Goal: Task Accomplishment & Management: Manage account settings

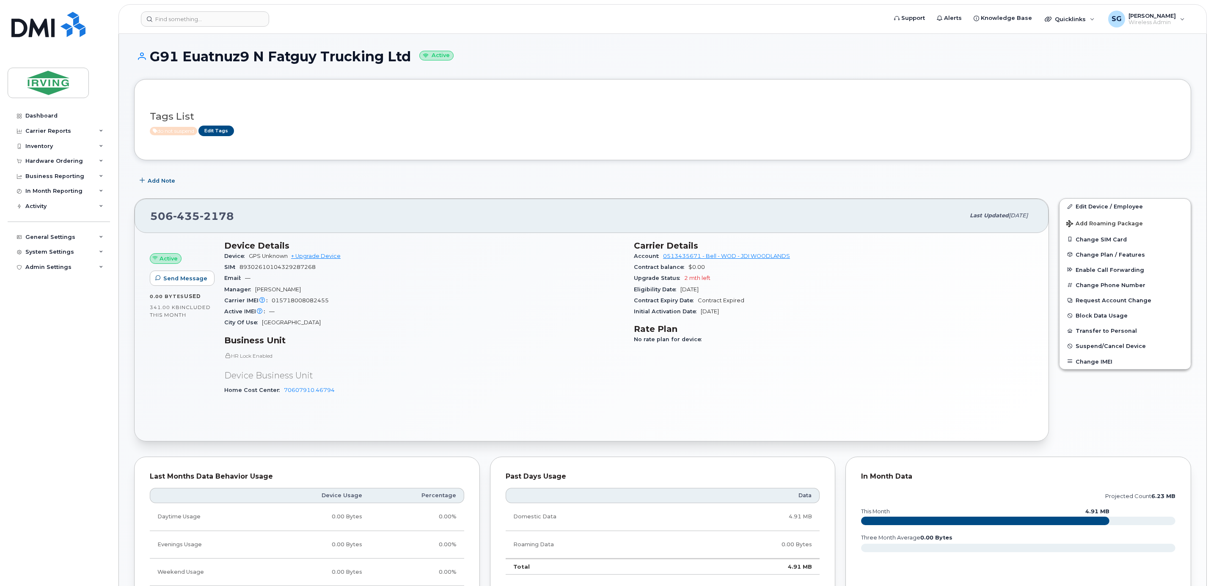
scroll to position [254, 0]
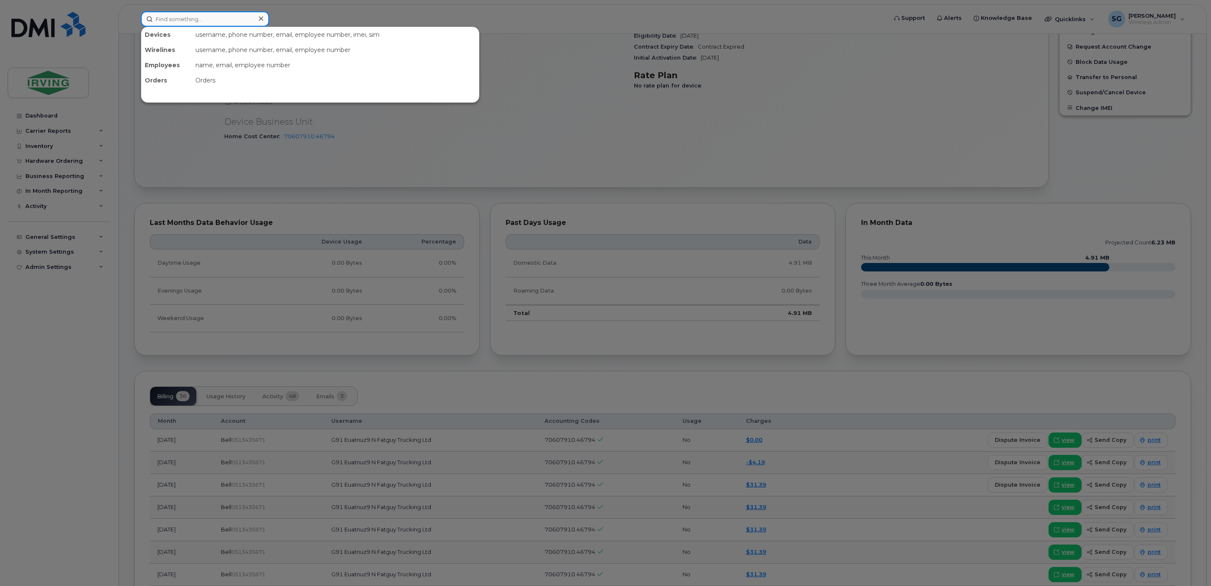
click at [233, 25] on input at bounding box center [205, 18] width 128 height 15
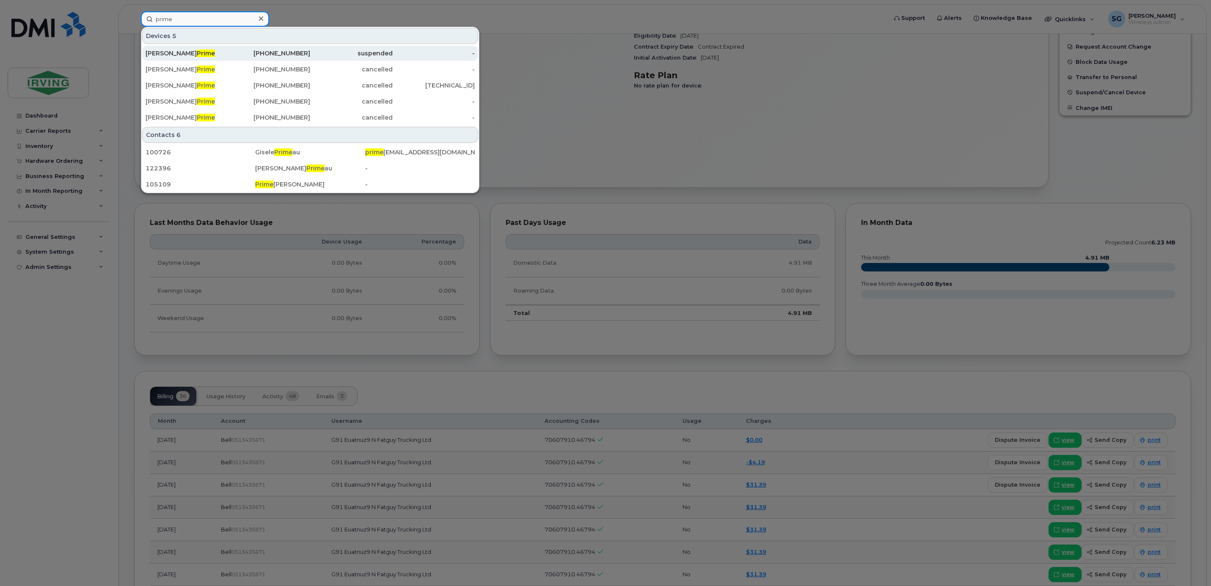
type input "prime"
click at [218, 55] on div "Todd Prime" at bounding box center [187, 53] width 82 height 8
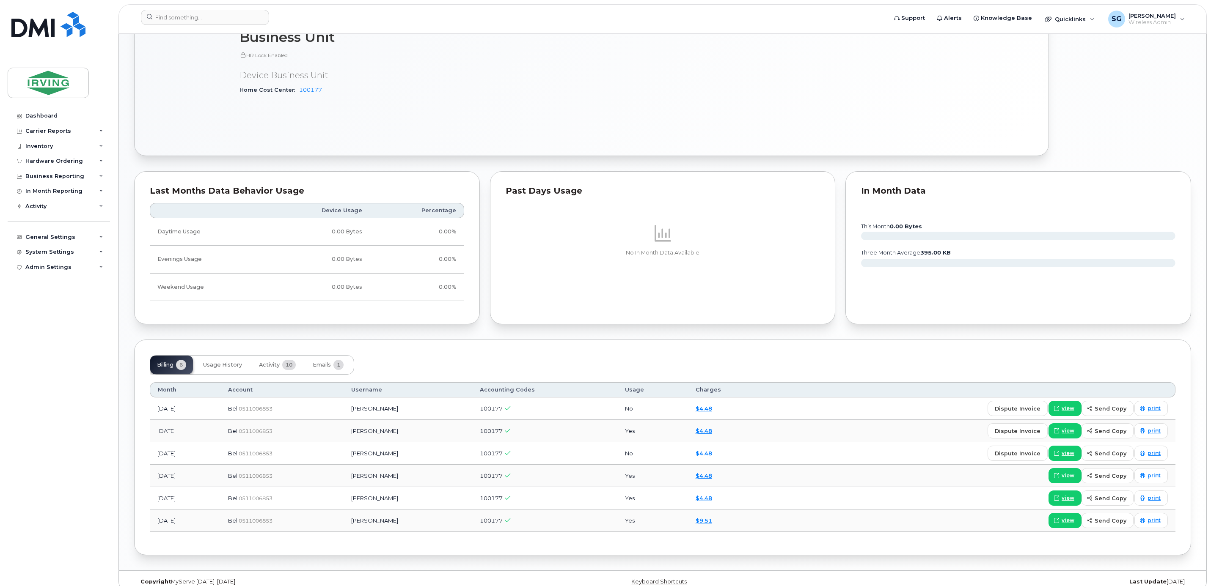
scroll to position [545, 0]
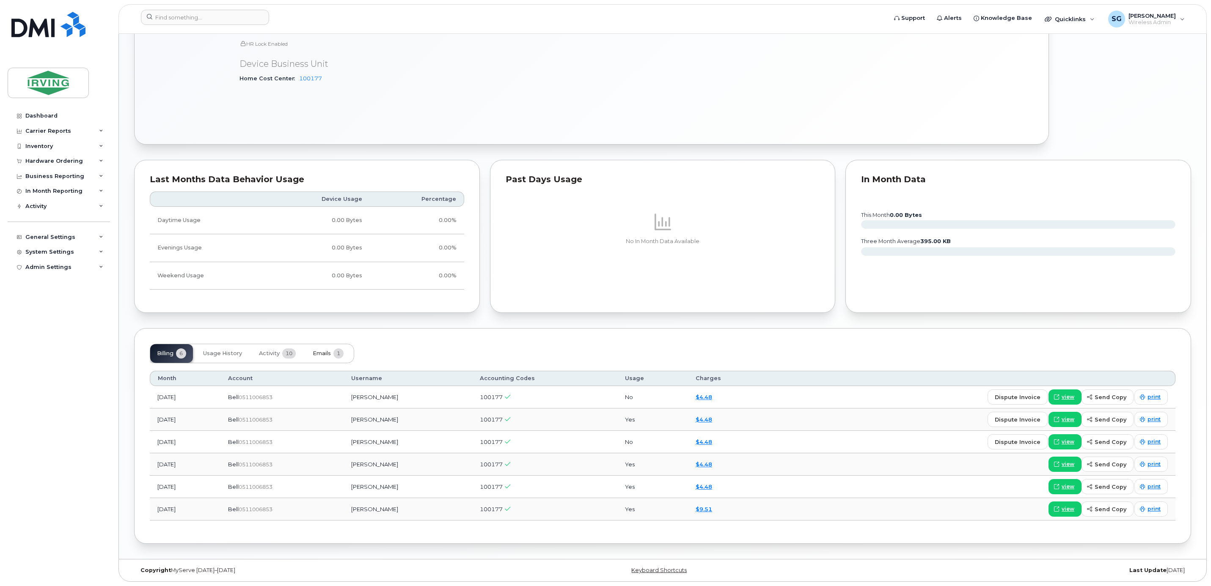
click at [325, 353] on span "Emails" at bounding box center [322, 353] width 18 height 7
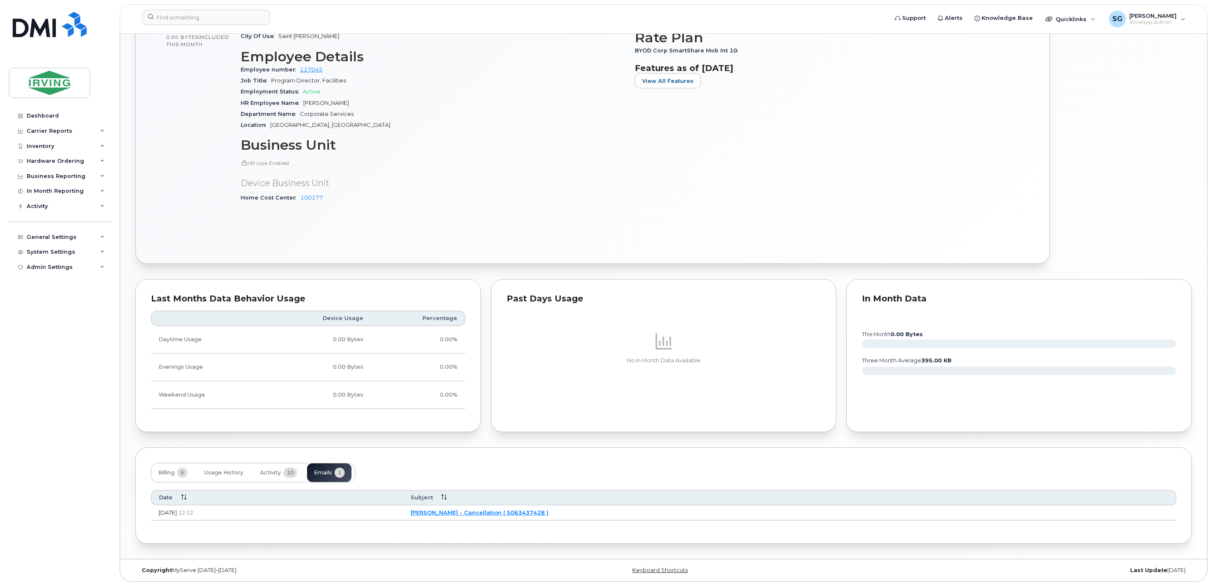
scroll to position [424, 0]
click at [610, 517] on td "JD Irving - Cancellation ( 5063437428 )" at bounding box center [788, 513] width 773 height 15
click at [608, 515] on td "JD Irving - Cancellation ( 5063437428 )" at bounding box center [788, 513] width 773 height 15
click at [547, 514] on link "JD Irving - Cancellation ( 5063437428 )" at bounding box center [478, 512] width 138 height 7
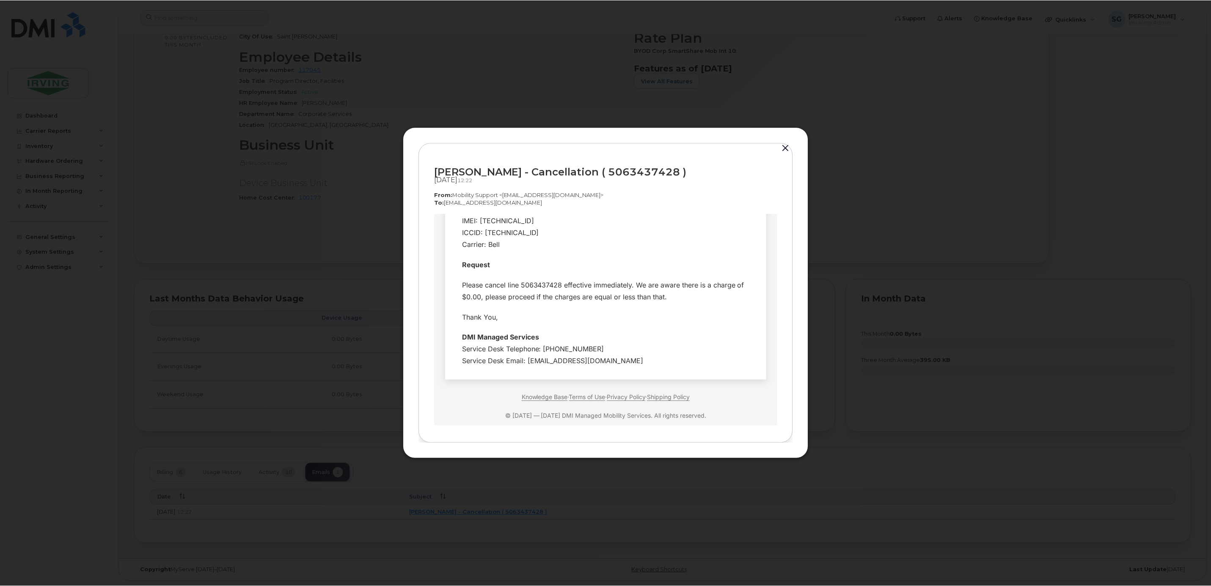
scroll to position [63, 0]
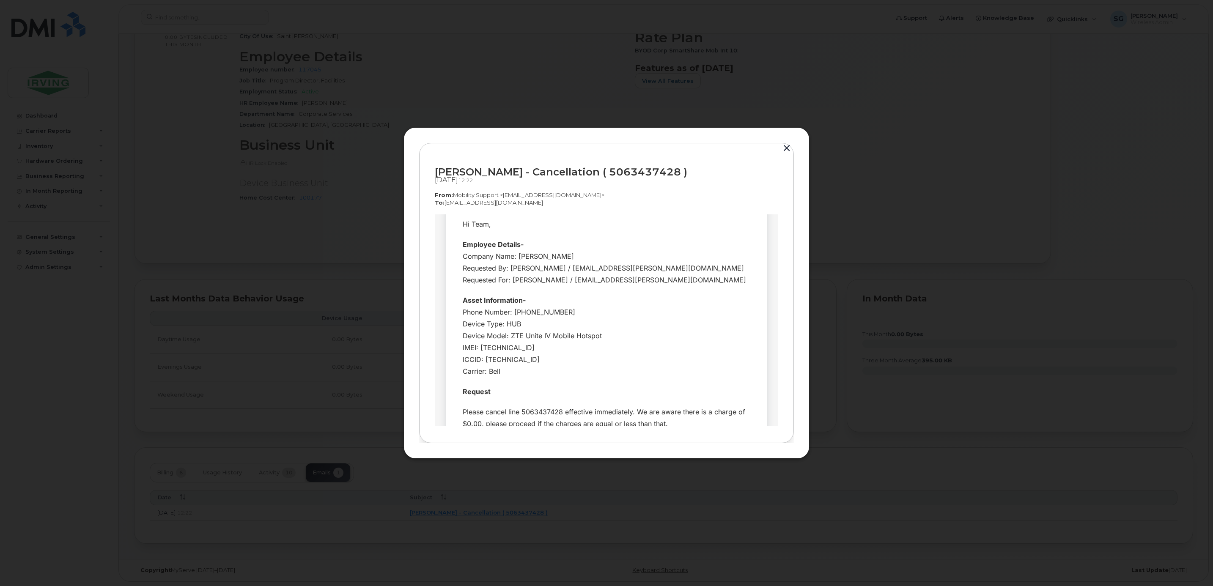
click at [787, 149] on button "button" at bounding box center [786, 149] width 13 height 12
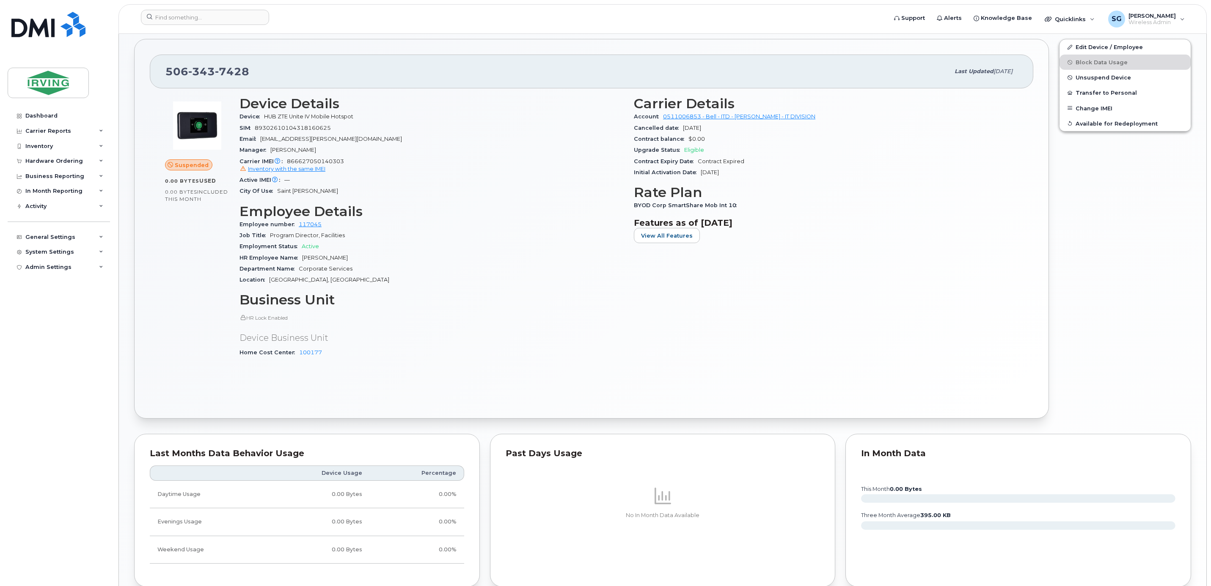
scroll to position [44, 0]
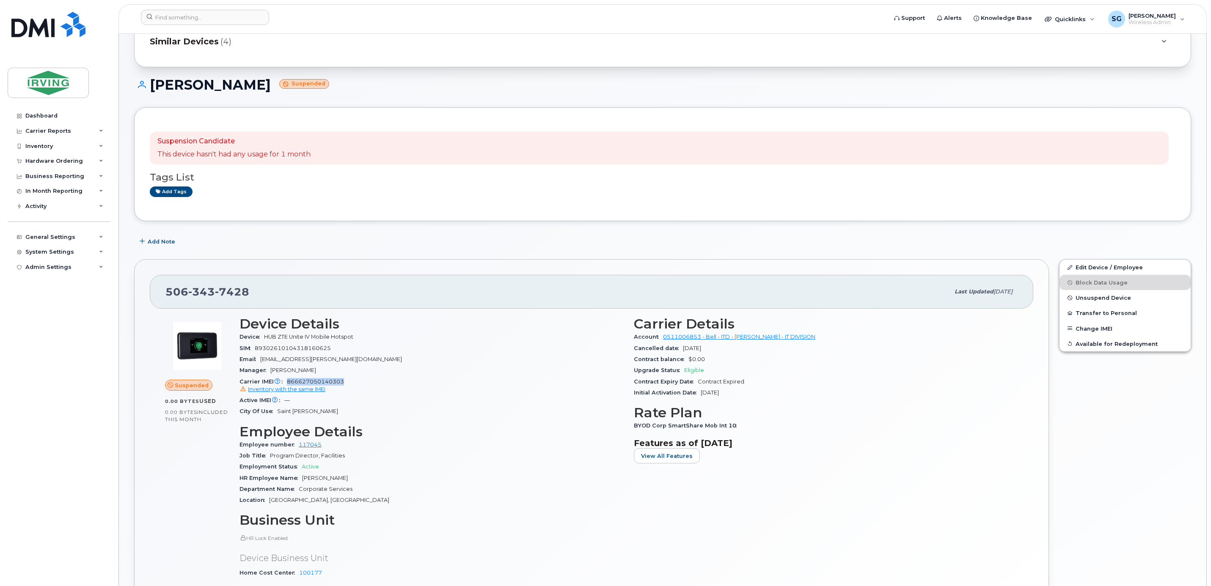
drag, startPoint x: 348, startPoint y: 386, endPoint x: 287, endPoint y: 383, distance: 61.4
click at [287, 383] on div "Carrier IMEI Carrier IMEI is reported during the last billing cycle or change o…" at bounding box center [431, 386] width 384 height 19
copy span "866627050140303"
click at [97, 174] on div "Business Reporting" at bounding box center [59, 176] width 102 height 15
click at [96, 175] on div "Business Reporting" at bounding box center [59, 176] width 102 height 15
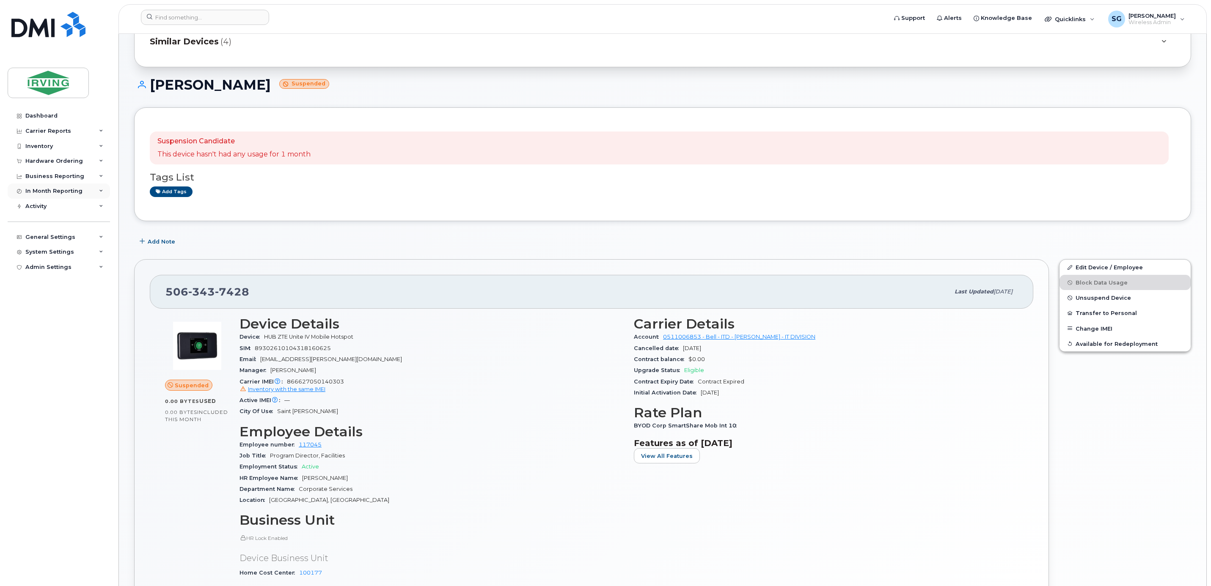
click at [76, 189] on div "In Month Reporting" at bounding box center [53, 191] width 57 height 7
drag, startPoint x: 76, startPoint y: 189, endPoint x: 61, endPoint y: 150, distance: 41.6
click at [61, 150] on div "Inventory" at bounding box center [59, 146] width 102 height 15
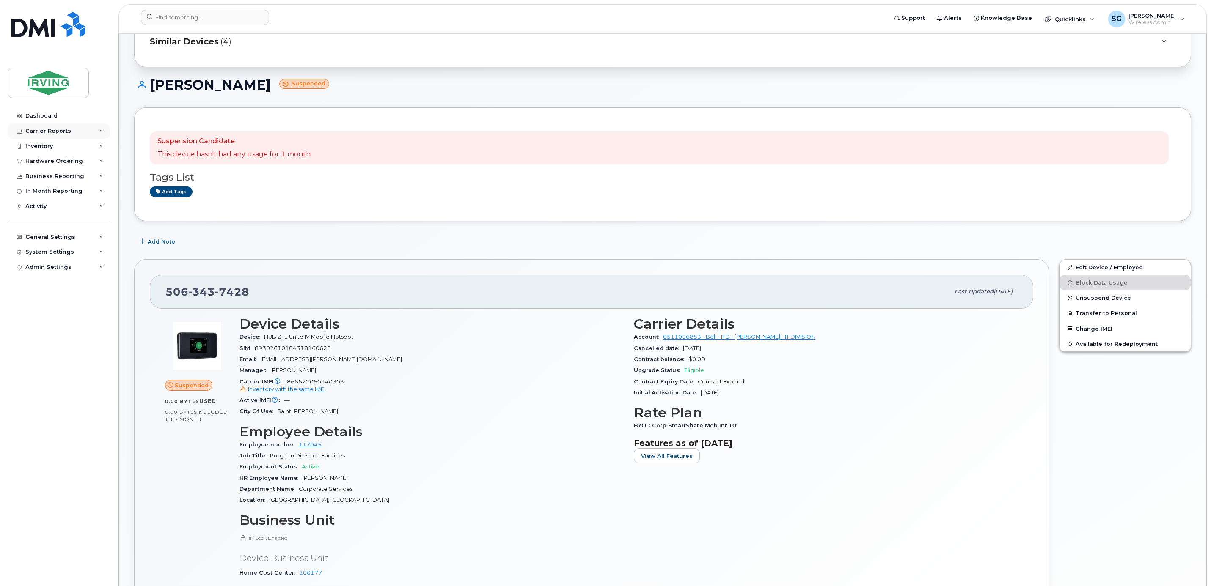
click at [57, 131] on div "Carrier Reports" at bounding box center [48, 131] width 46 height 7
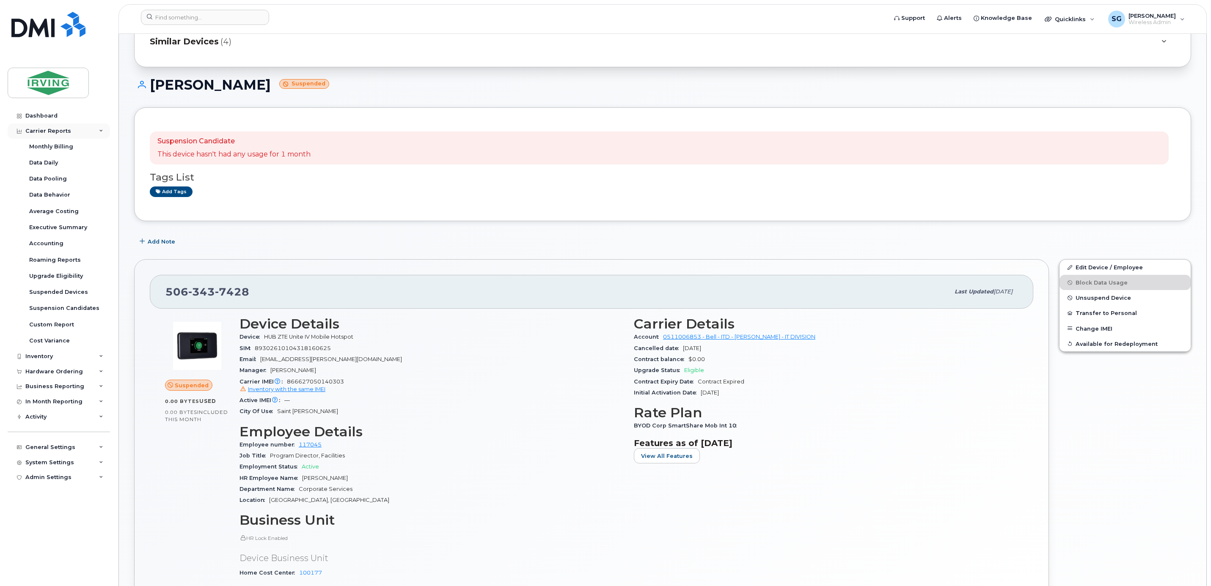
click at [57, 131] on div "Carrier Reports" at bounding box center [48, 131] width 46 height 7
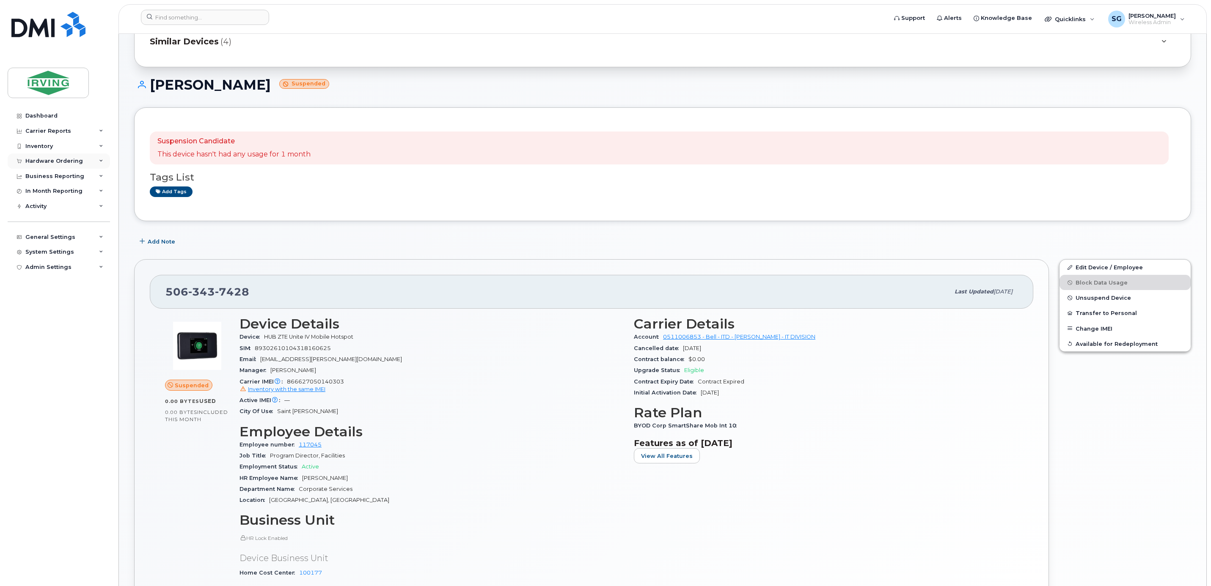
click at [65, 162] on div "Hardware Ordering" at bounding box center [54, 161] width 58 height 7
click at [58, 149] on div "Inventory" at bounding box center [59, 146] width 102 height 15
drag, startPoint x: 282, startPoint y: 304, endPoint x: 148, endPoint y: 292, distance: 134.6
click at [148, 292] on div "506 343 7428 Last updated Aug 20, 2025 Suspended 0.00 Bytes  used 0.00 Bytes  i…" at bounding box center [591, 449] width 915 height 380
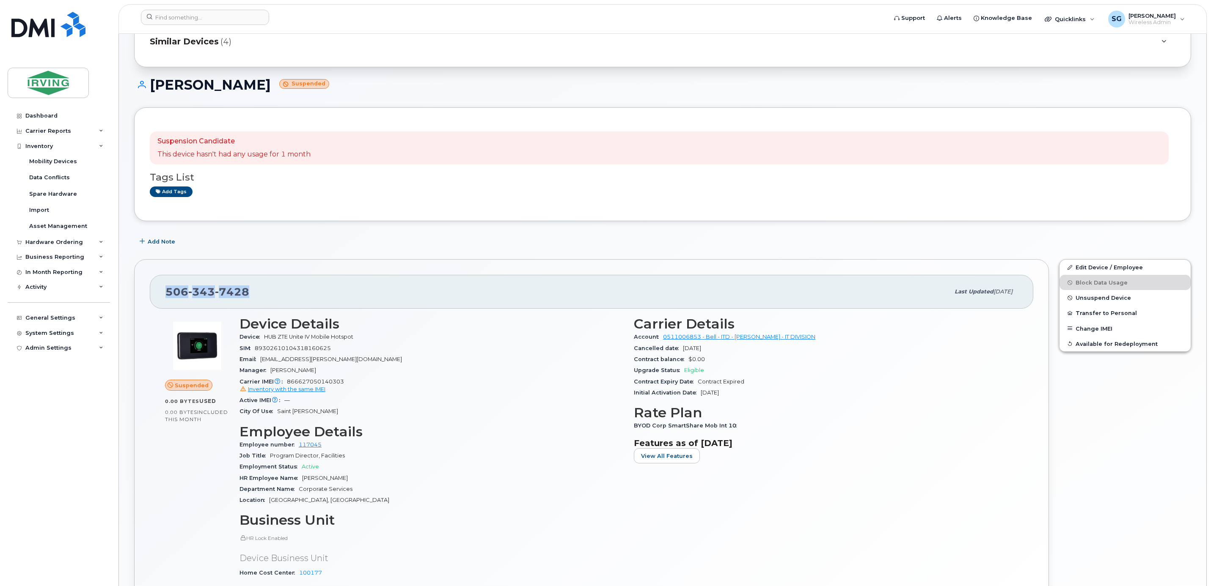
copy span "506 343 7428"
click at [326, 386] on span "866627050140303 Inventory with the same IMEI" at bounding box center [431, 386] width 384 height 15
drag, startPoint x: 361, startPoint y: 383, endPoint x: 287, endPoint y: 385, distance: 73.6
click at [287, 385] on div "Carrier IMEI Carrier IMEI is reported during the last billing cycle or change o…" at bounding box center [431, 386] width 384 height 19
copy span "866627050140303"
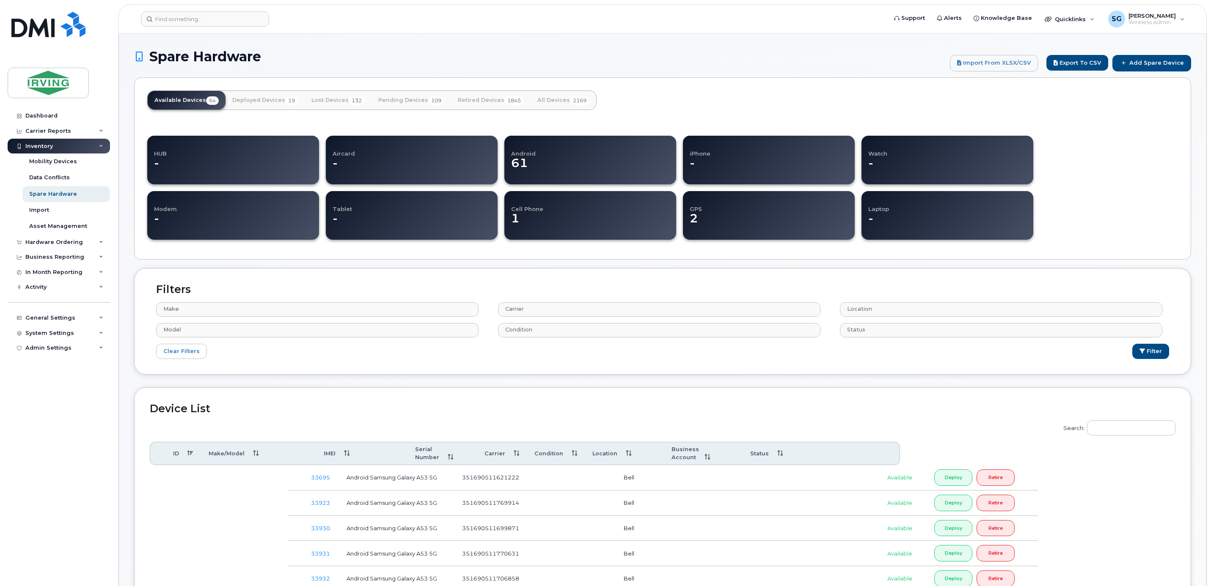
select select
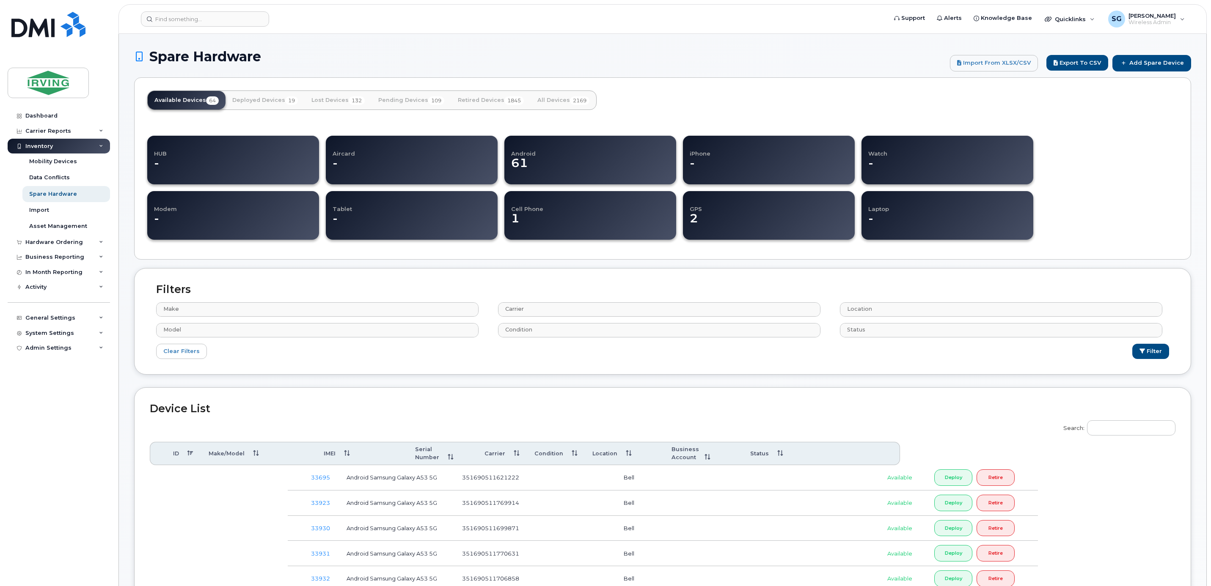
select select
click at [562, 101] on link "All Devices 2169" at bounding box center [563, 100] width 66 height 19
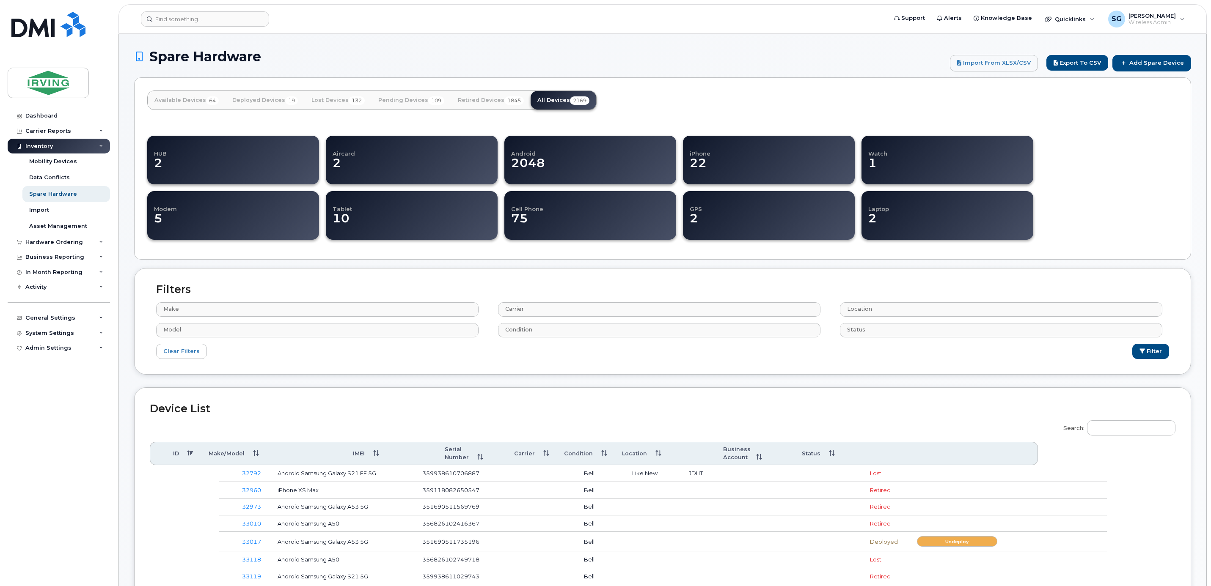
select select
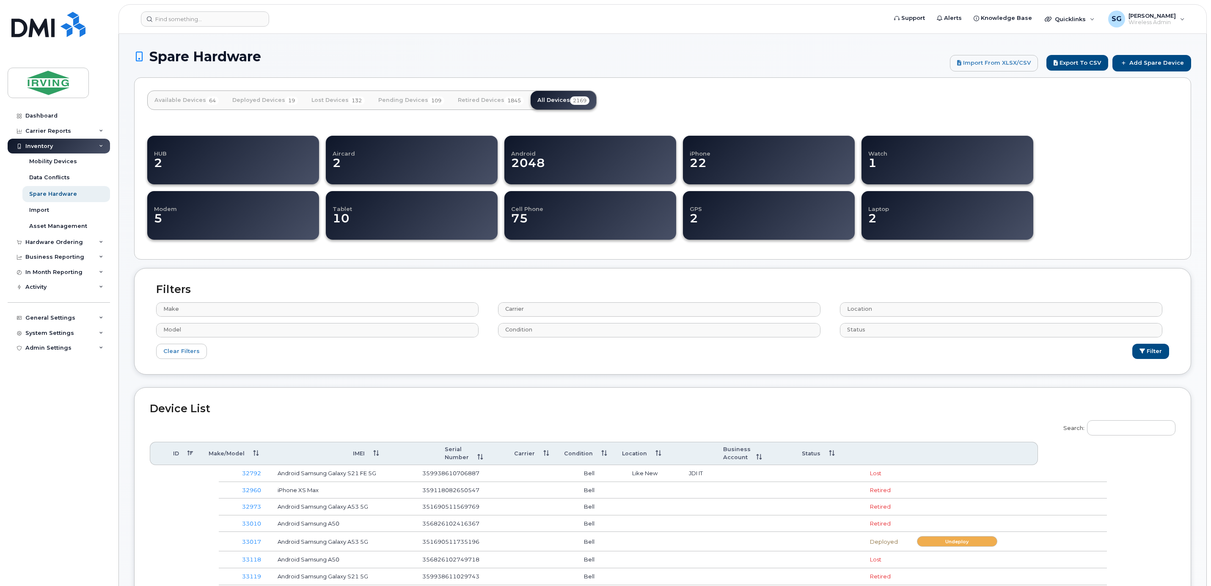
select select
click at [1126, 431] on input "Search:" at bounding box center [1131, 427] width 88 height 15
paste input "866627050140303"
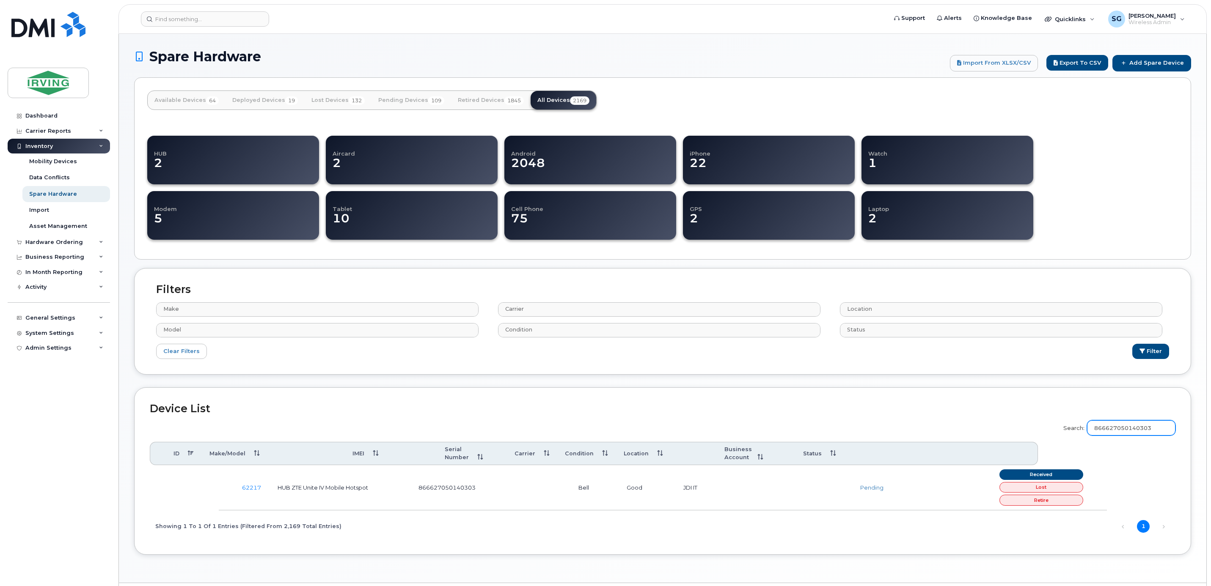
type input "866627050140303"
click at [258, 484] on link "62217" at bounding box center [251, 487] width 19 height 7
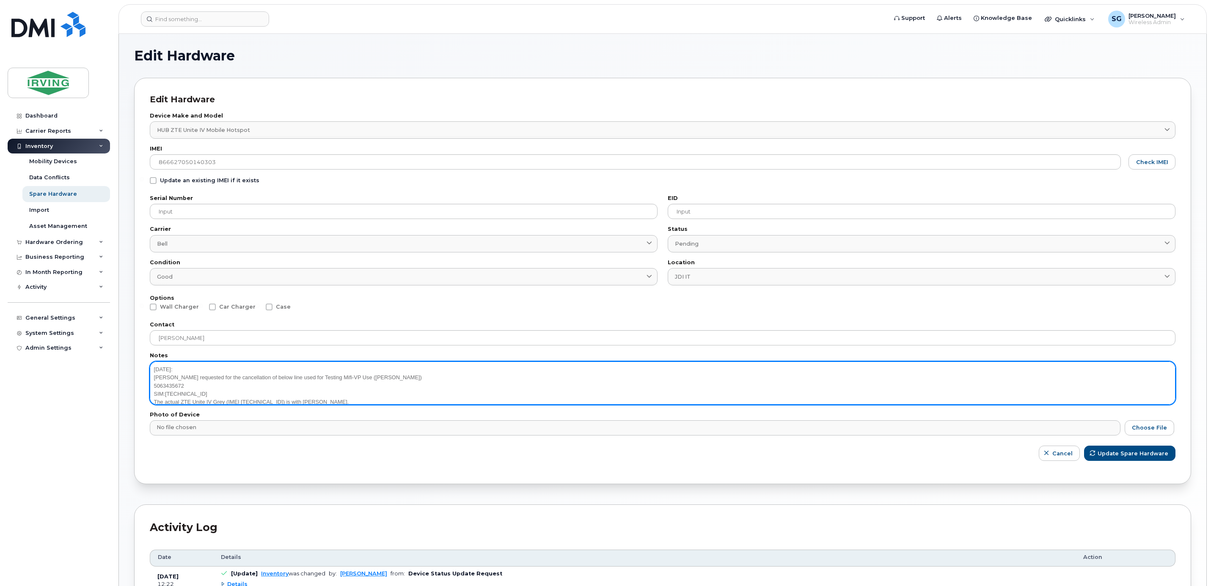
click at [327, 401] on textarea "[DATE]: [PERSON_NAME] requested for the cancellation of below line used for Tes…" at bounding box center [662, 383] width 1025 height 43
click at [344, 396] on textarea "Jun12, 2024: Todd requested for the cancellation of below line used for Testing…" at bounding box center [662, 383] width 1025 height 43
paste textarea "5063437428"
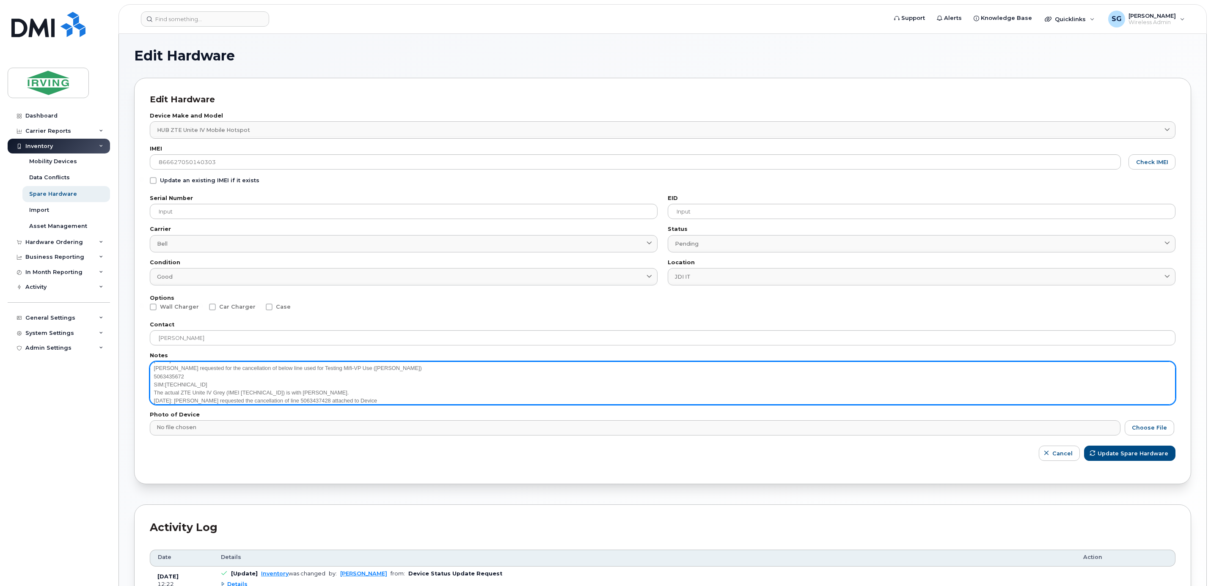
paste textarea "866627050140303"
type textarea "Jun12, 2024: Todd requested for the cancellation of below line used for Testing…"
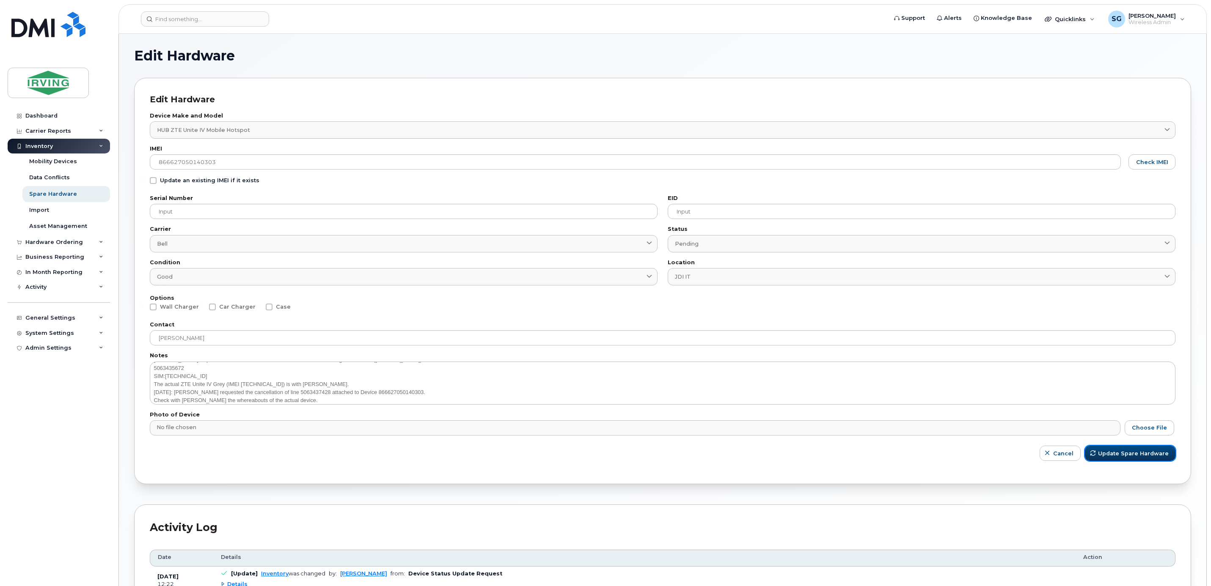
click at [1103, 453] on span "Update Spare Hardware" at bounding box center [1133, 454] width 71 height 8
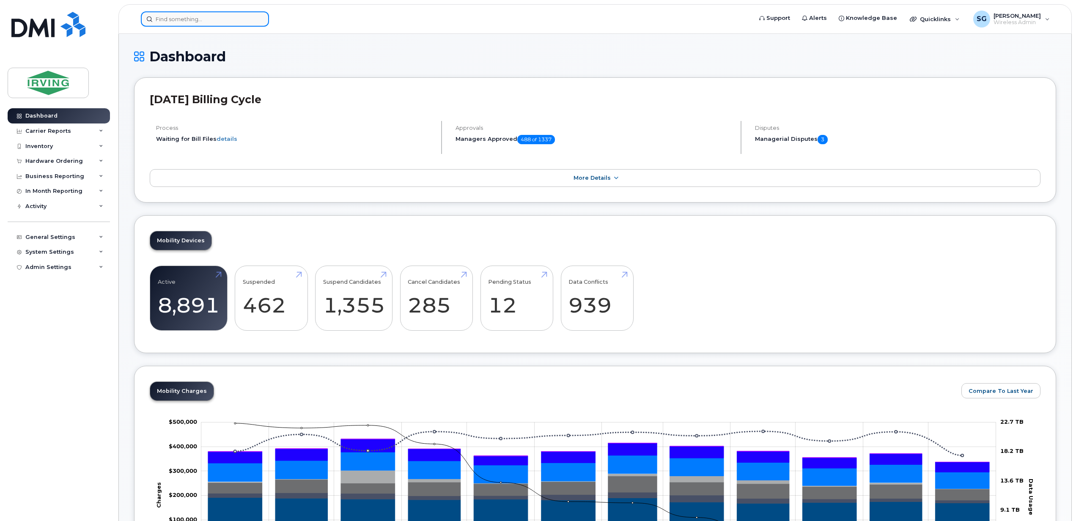
click at [181, 22] on input at bounding box center [205, 18] width 128 height 15
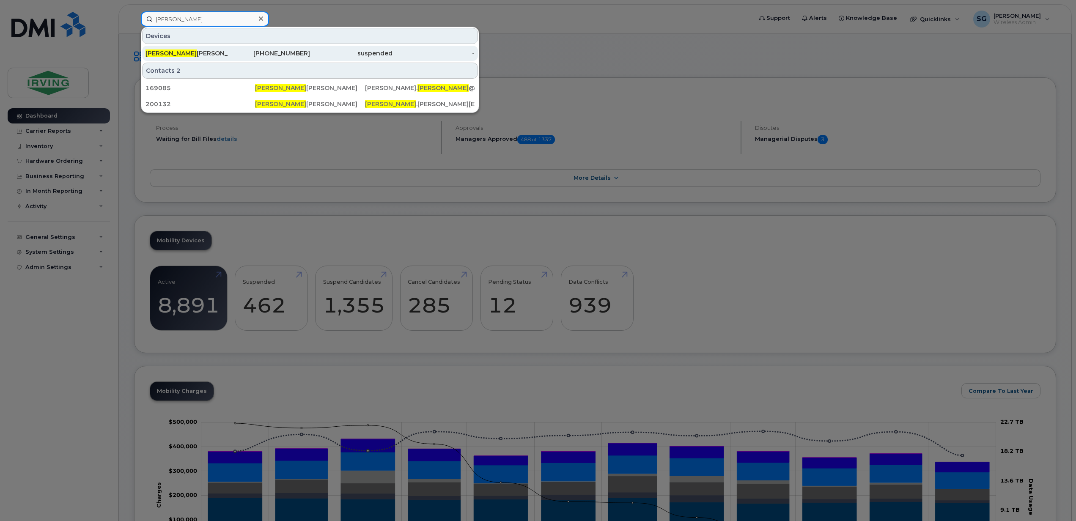
type input "brittni"
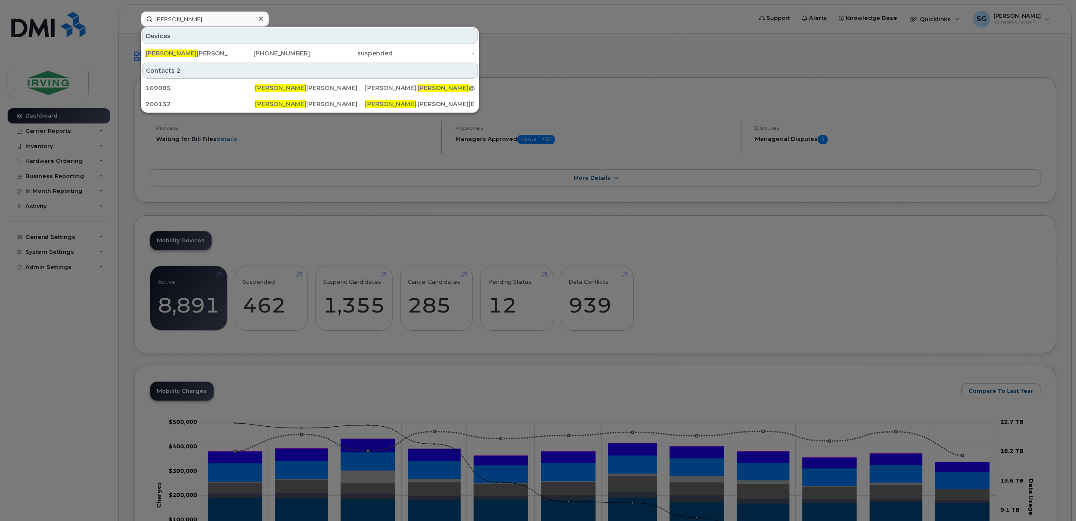
drag, startPoint x: 181, startPoint y: 49, endPoint x: 570, endPoint y: 111, distance: 393.6
click at [181, 49] on div "Brittni Bremner" at bounding box center [187, 53] width 82 height 8
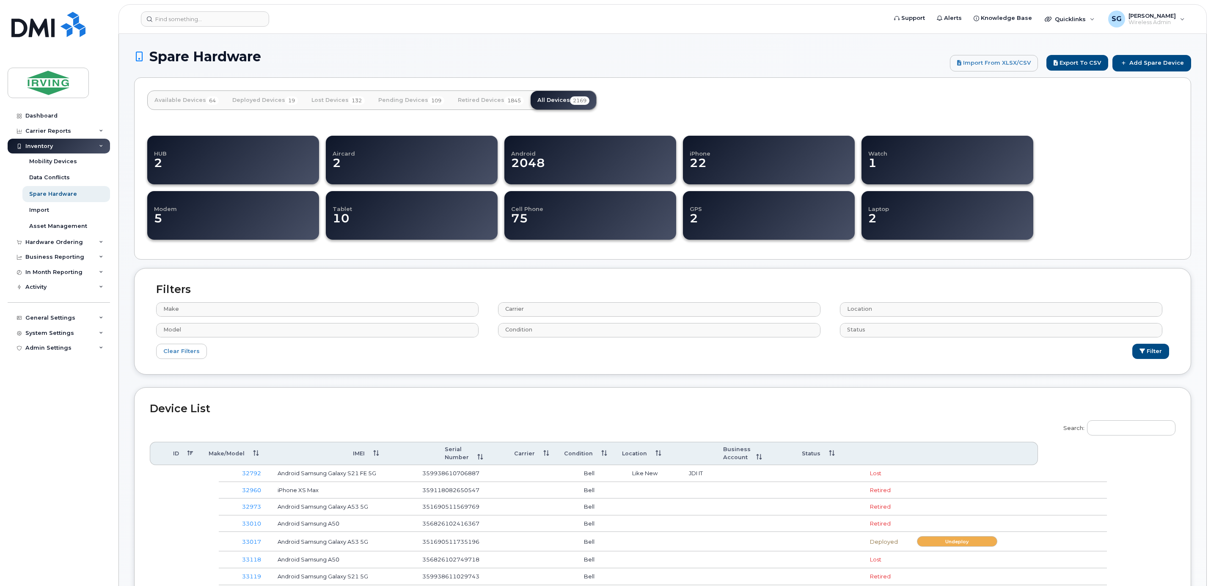
select select
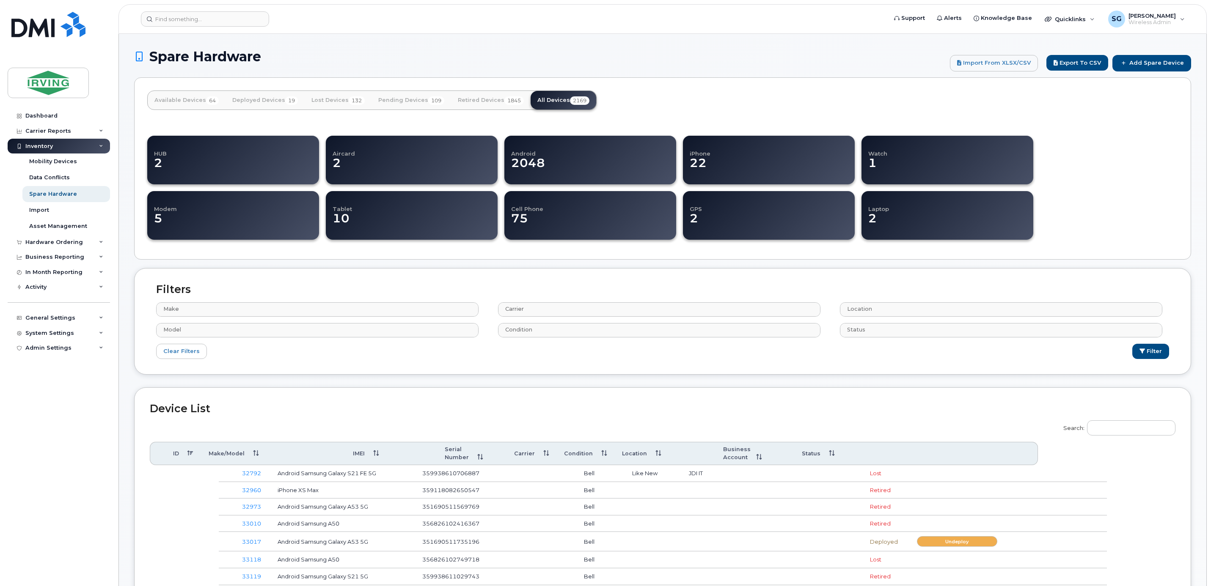
select select
click at [1144, 431] on input "Search:" at bounding box center [1131, 427] width 88 height 15
paste input "358586352755629"
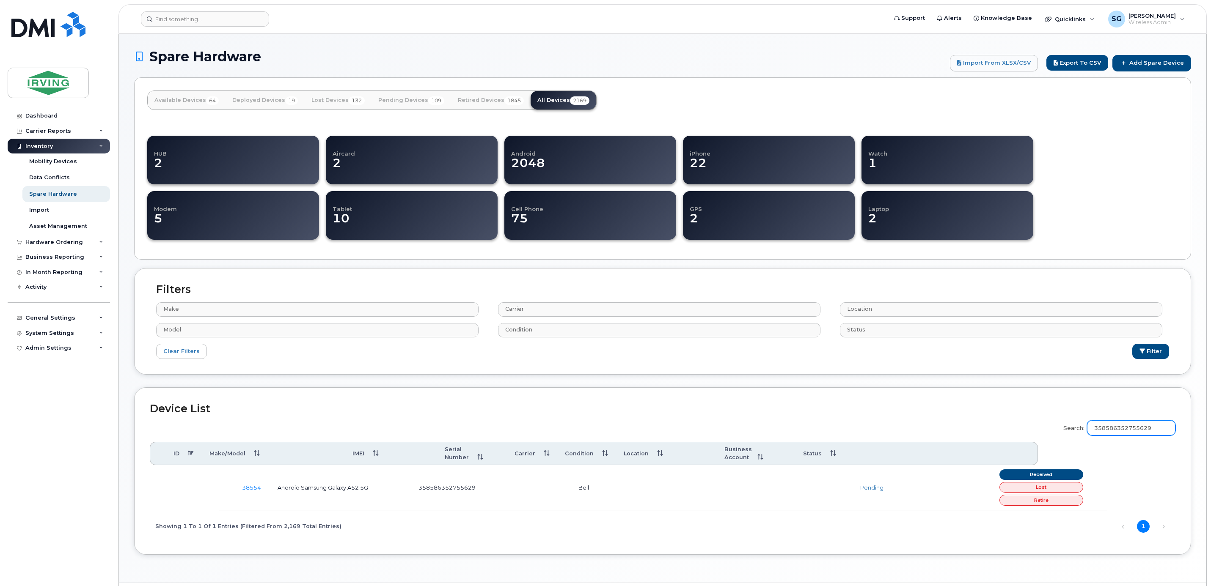
type input "358586352755629"
click at [256, 485] on link "38554" at bounding box center [251, 487] width 19 height 7
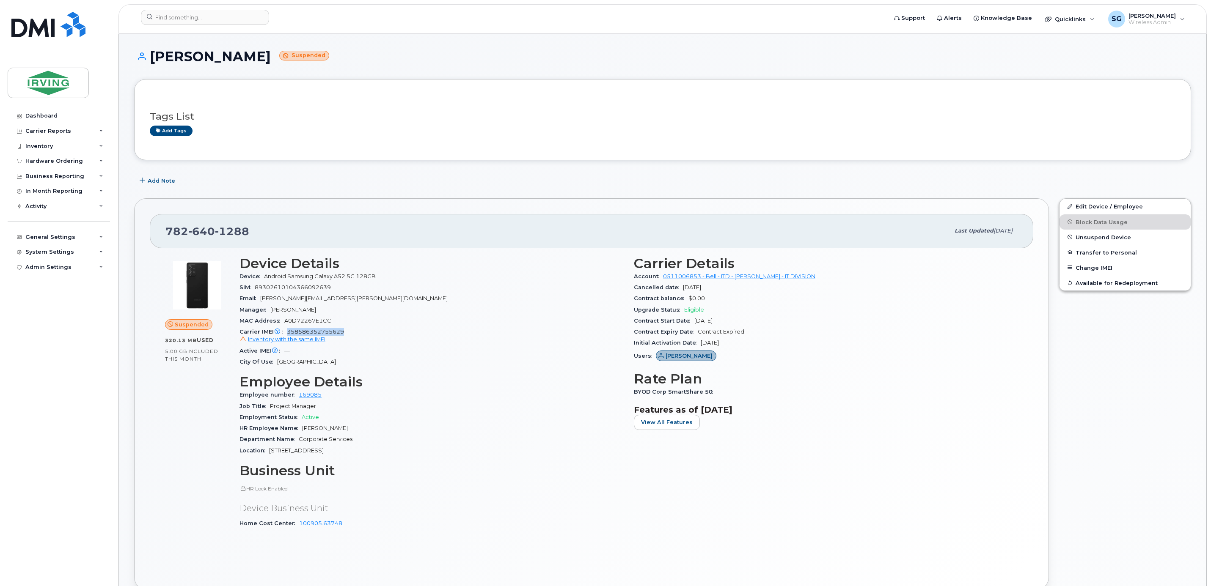
drag, startPoint x: 347, startPoint y: 334, endPoint x: 289, endPoint y: 335, distance: 57.5
click at [289, 335] on div "Carrier IMEI Carrier IMEI is reported during the last billing cycle or change o…" at bounding box center [431, 336] width 384 height 19
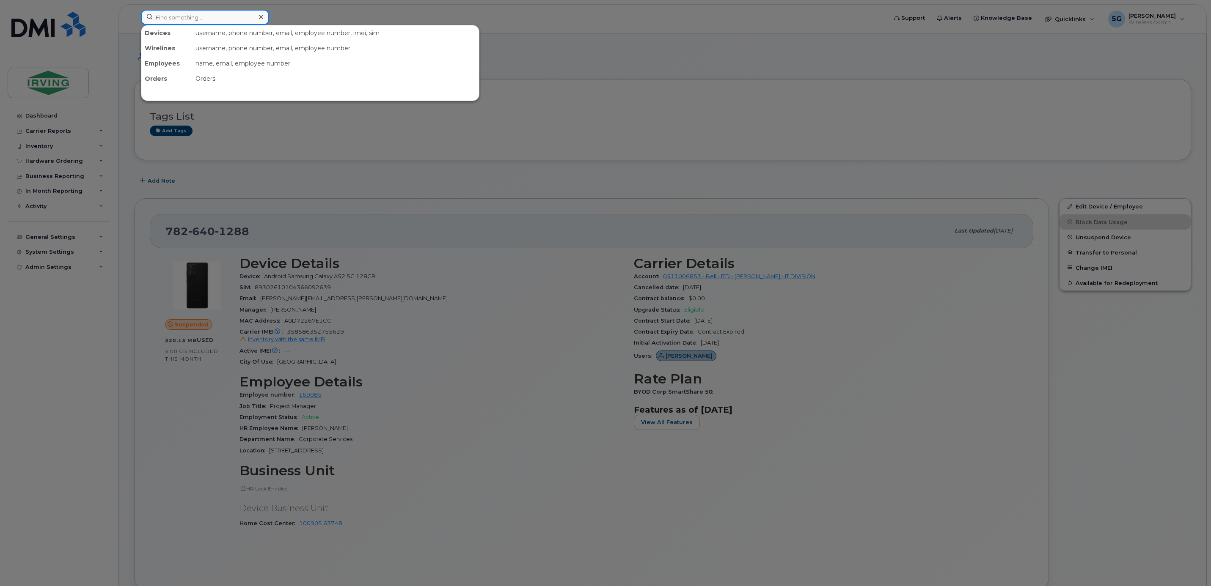
click at [204, 20] on input at bounding box center [205, 17] width 128 height 15
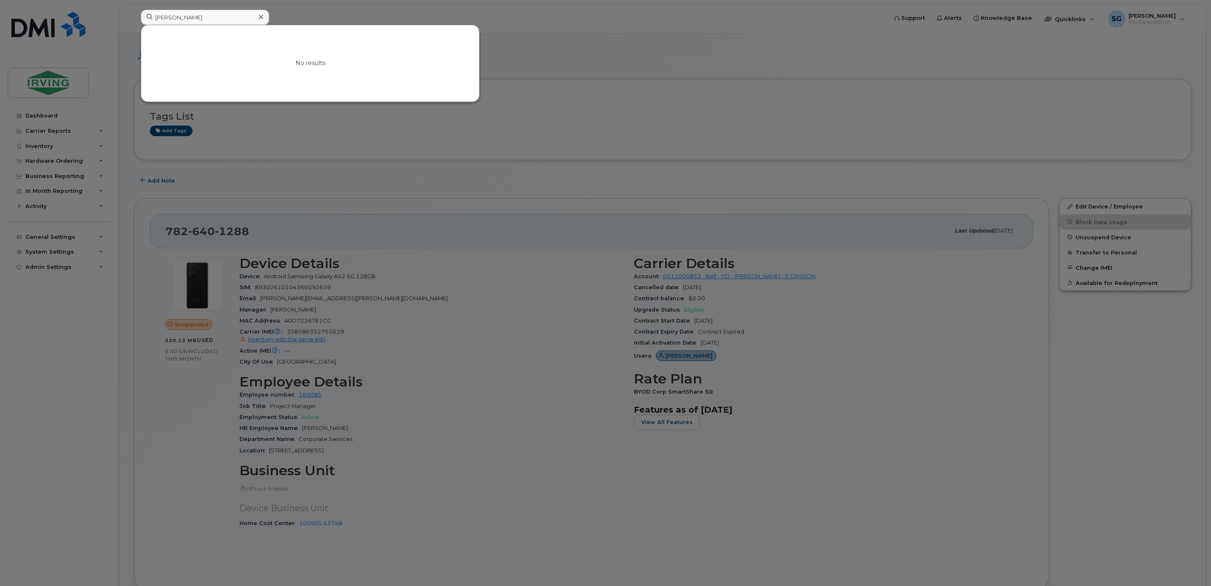
click at [46, 117] on div at bounding box center [605, 293] width 1211 height 586
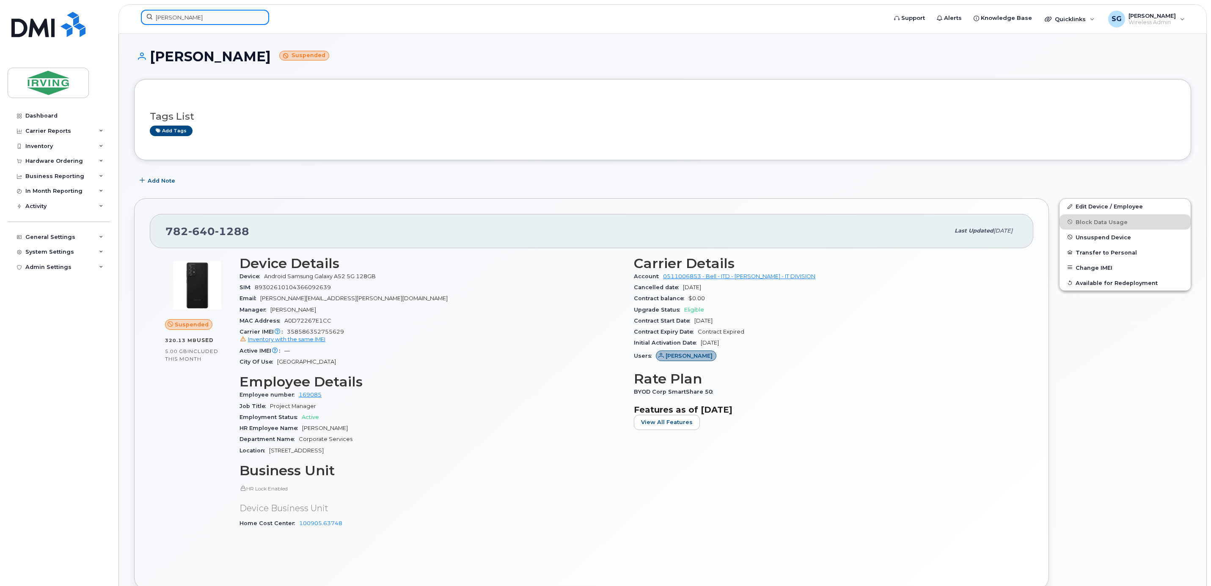
click at [195, 16] on input "chris mcmillan" at bounding box center [205, 17] width 128 height 15
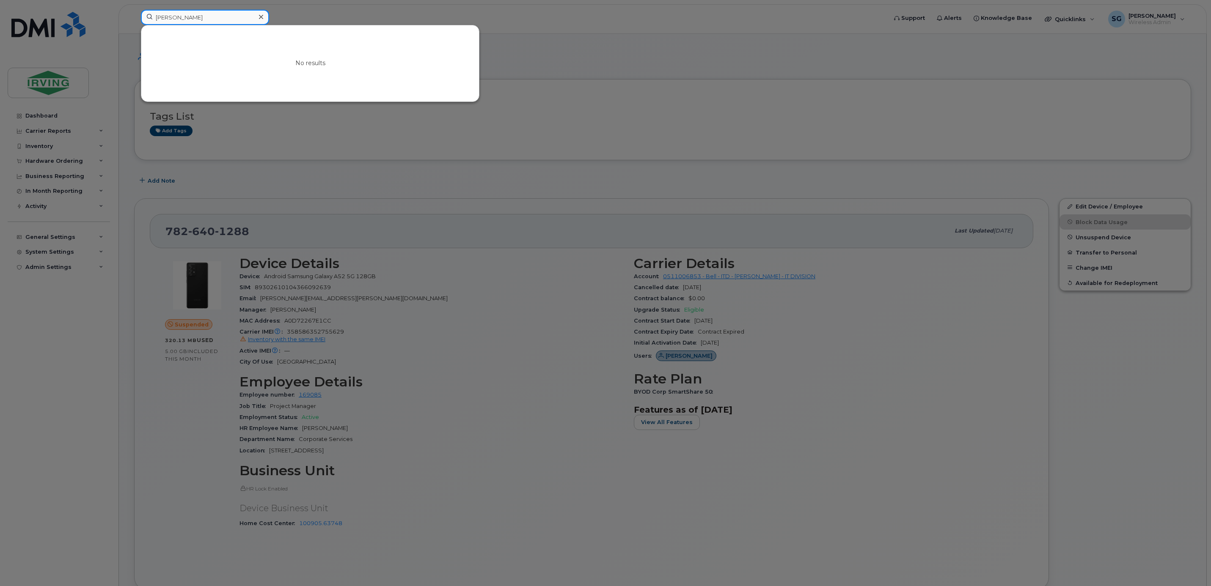
drag, startPoint x: 212, startPoint y: 17, endPoint x: 133, endPoint y: 17, distance: 79.1
click at [134, 17] on div "chris mcmillan No results" at bounding box center [511, 19] width 754 height 19
paste input "5066540116"
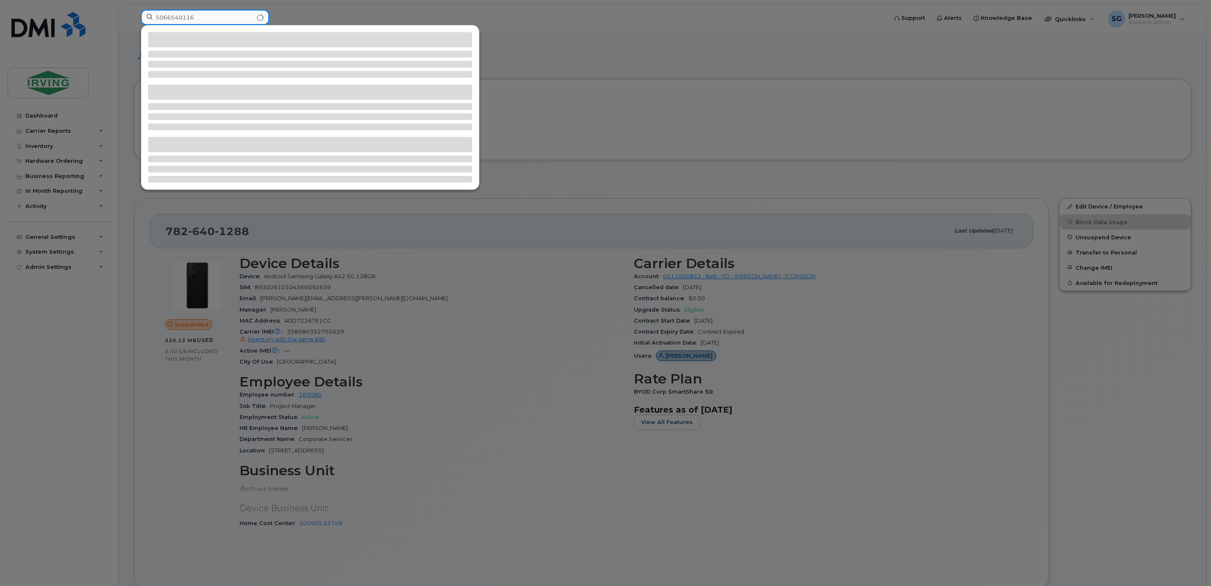
type input "5066540116"
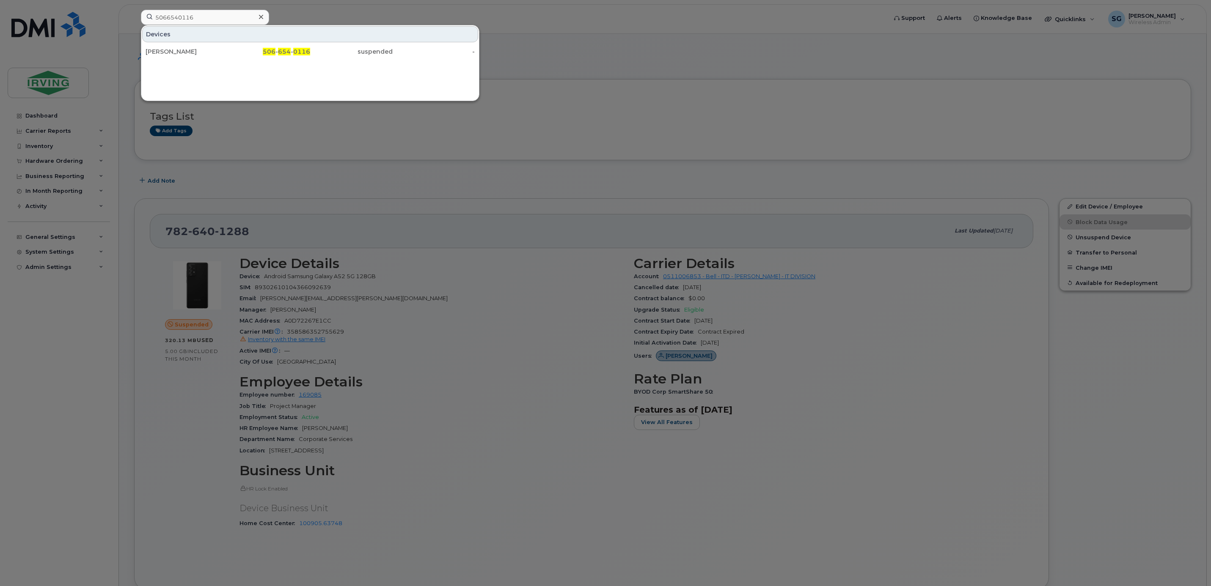
drag, startPoint x: 207, startPoint y: 53, endPoint x: 426, endPoint y: 159, distance: 243.7
click at [207, 53] on div "Christopher McMillan" at bounding box center [187, 51] width 82 height 8
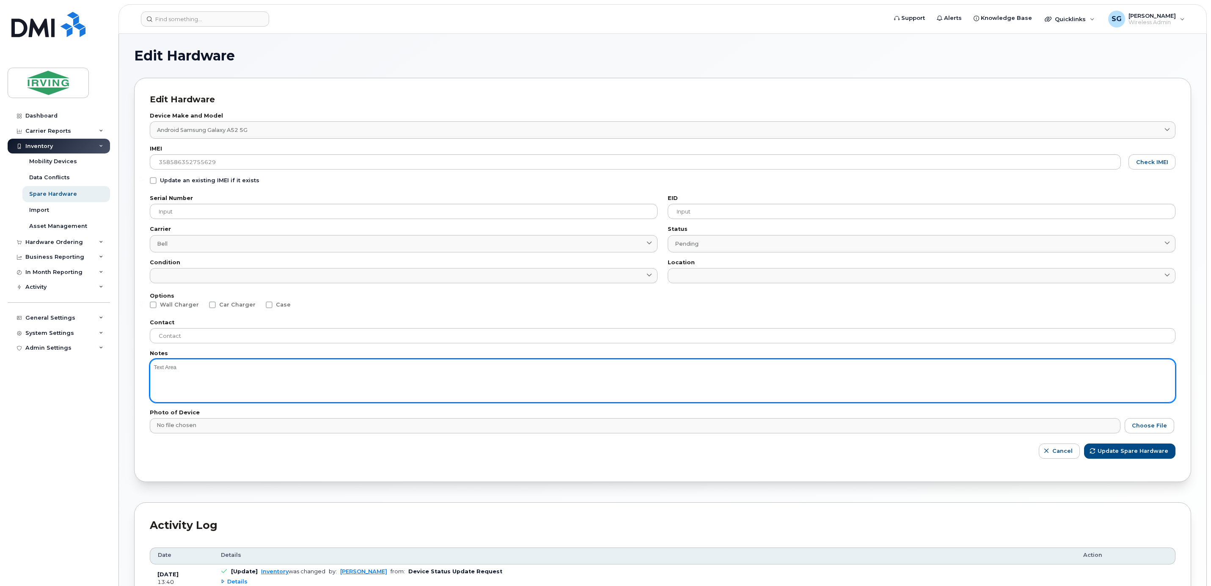
click at [188, 376] on textarea at bounding box center [662, 380] width 1025 height 43
type textarea "Confirmed with [PERSON_NAME] and [PERSON_NAME] (8/14). Phone is with [PERSON_NA…"
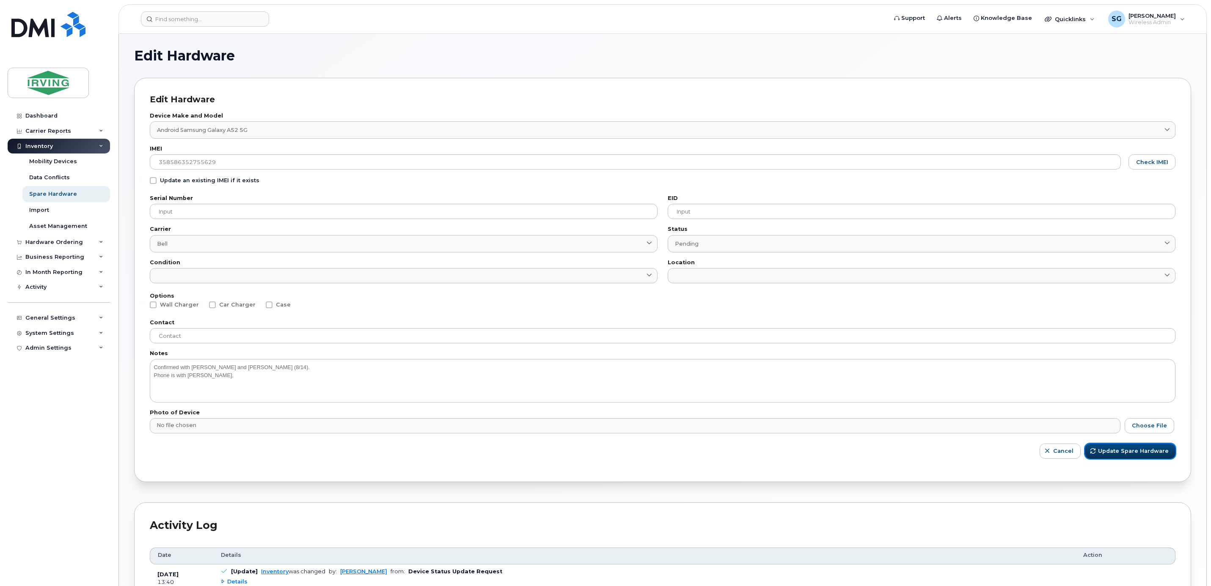
click at [1122, 452] on span "Update Spare Hardware" at bounding box center [1133, 451] width 71 height 8
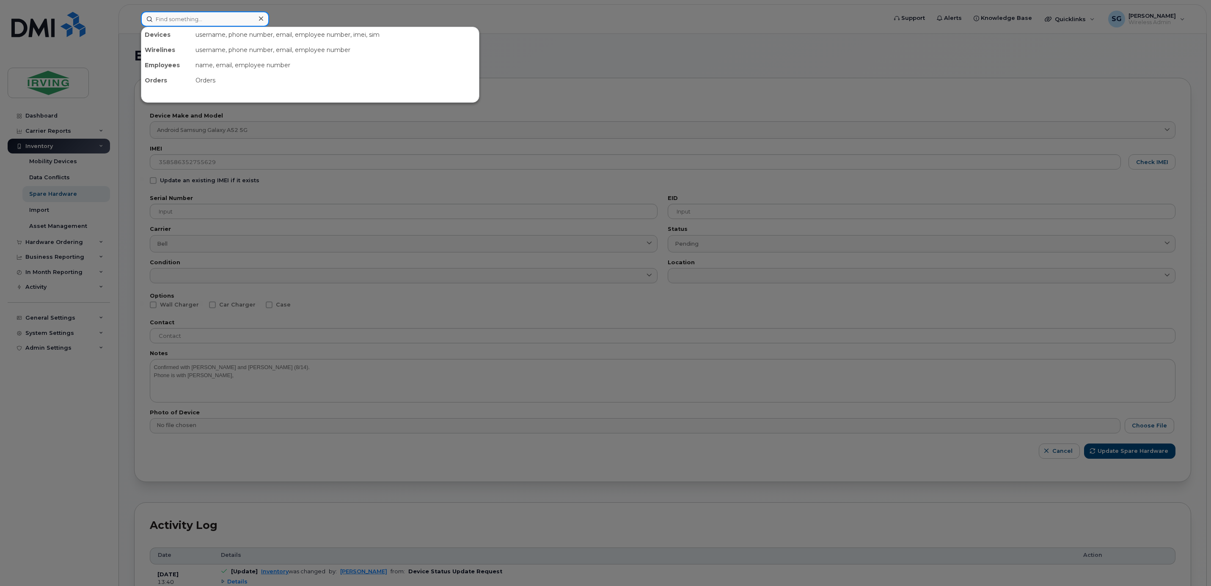
click at [183, 21] on input at bounding box center [205, 18] width 128 height 15
click at [823, 63] on div at bounding box center [605, 293] width 1211 height 586
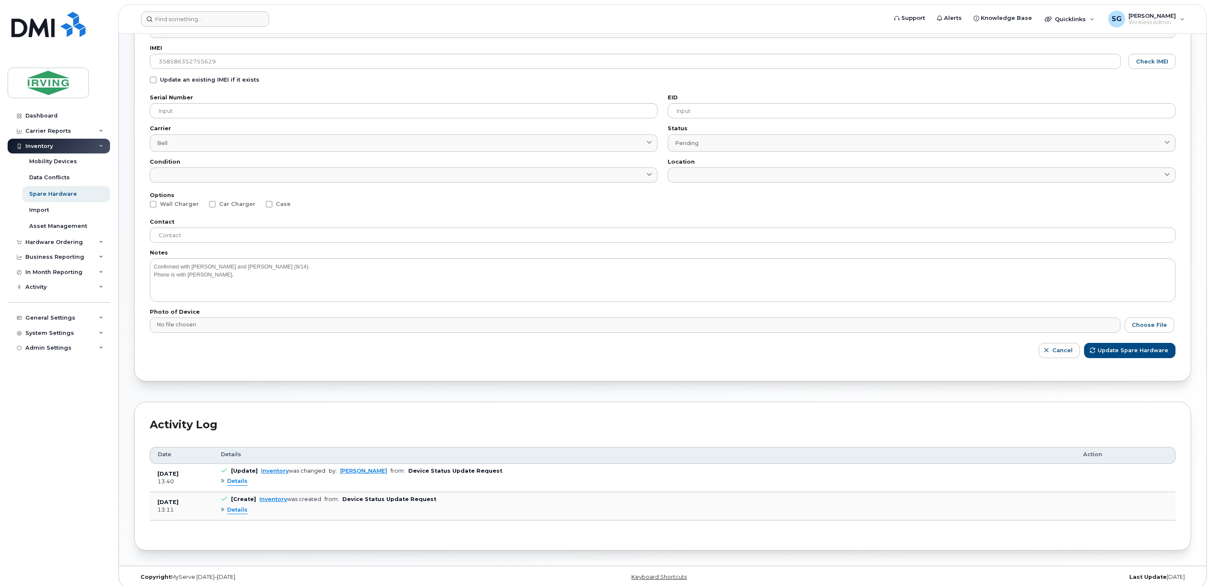
scroll to position [110, 0]
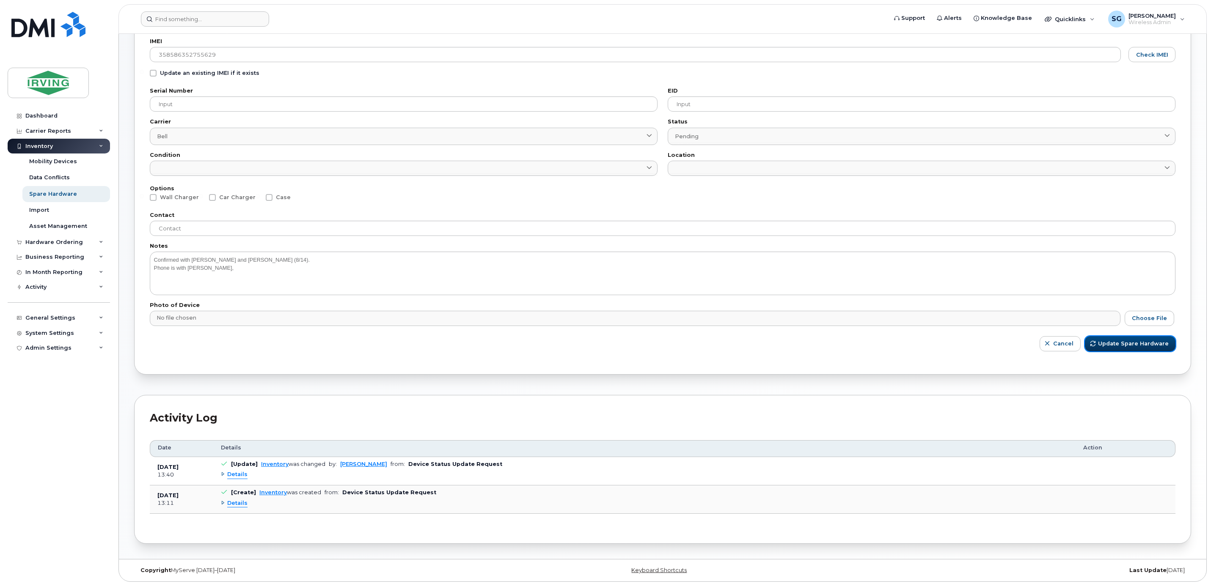
drag, startPoint x: 1124, startPoint y: 343, endPoint x: 996, endPoint y: 339, distance: 128.2
click at [1124, 344] on span "Update Spare Hardware" at bounding box center [1133, 344] width 71 height 8
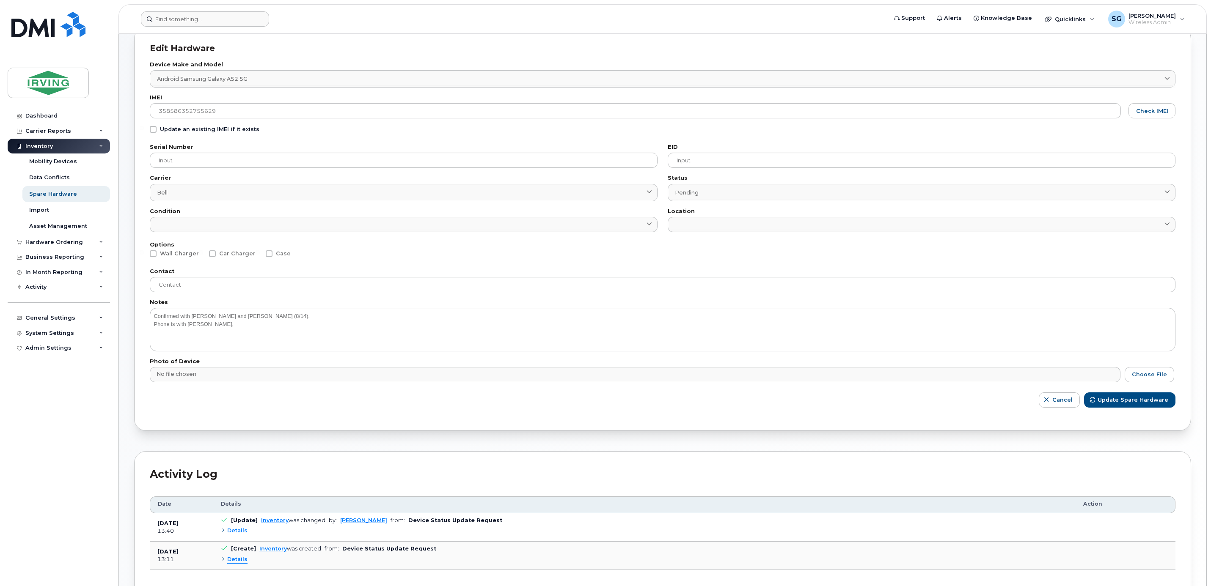
scroll to position [0, 0]
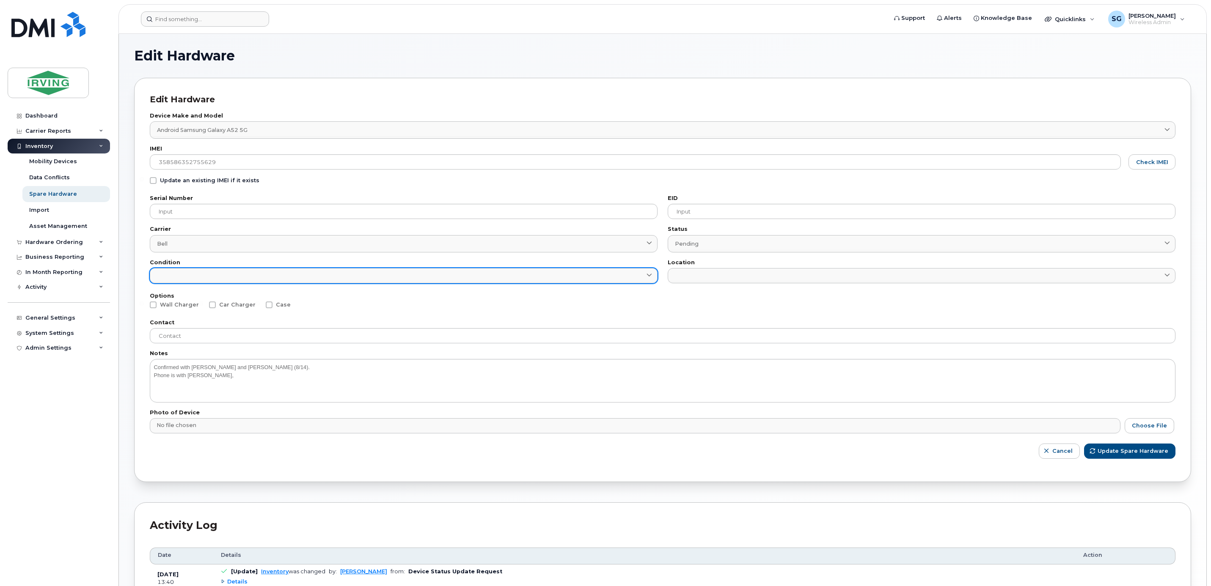
click at [315, 276] on link at bounding box center [404, 275] width 508 height 15
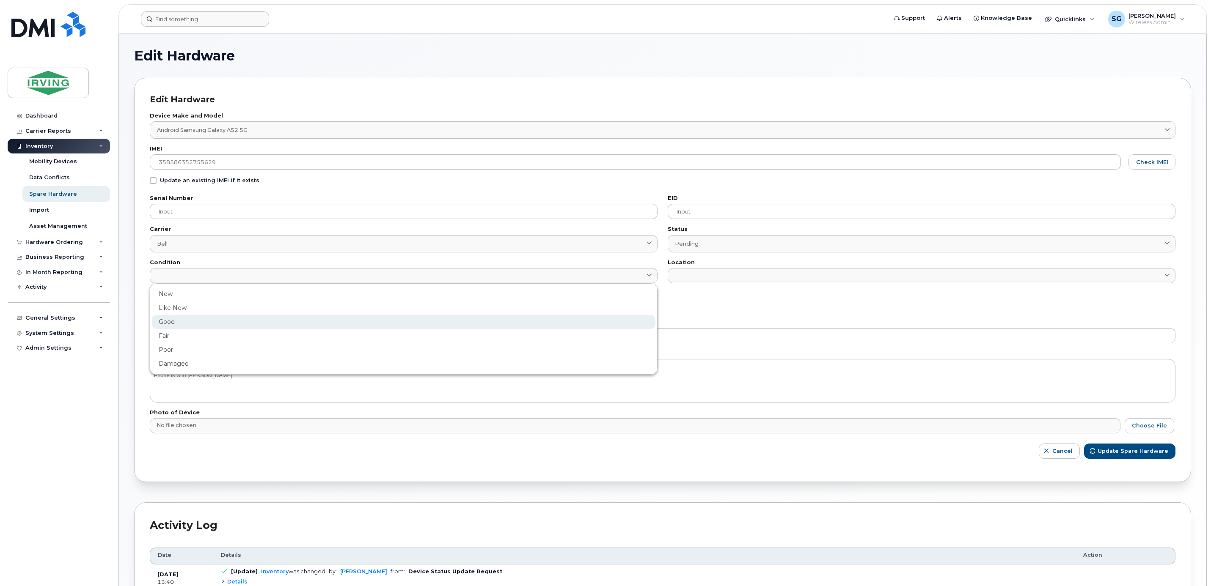
click at [201, 343] on div "Good" at bounding box center [403, 350] width 503 height 14
type input "Good"
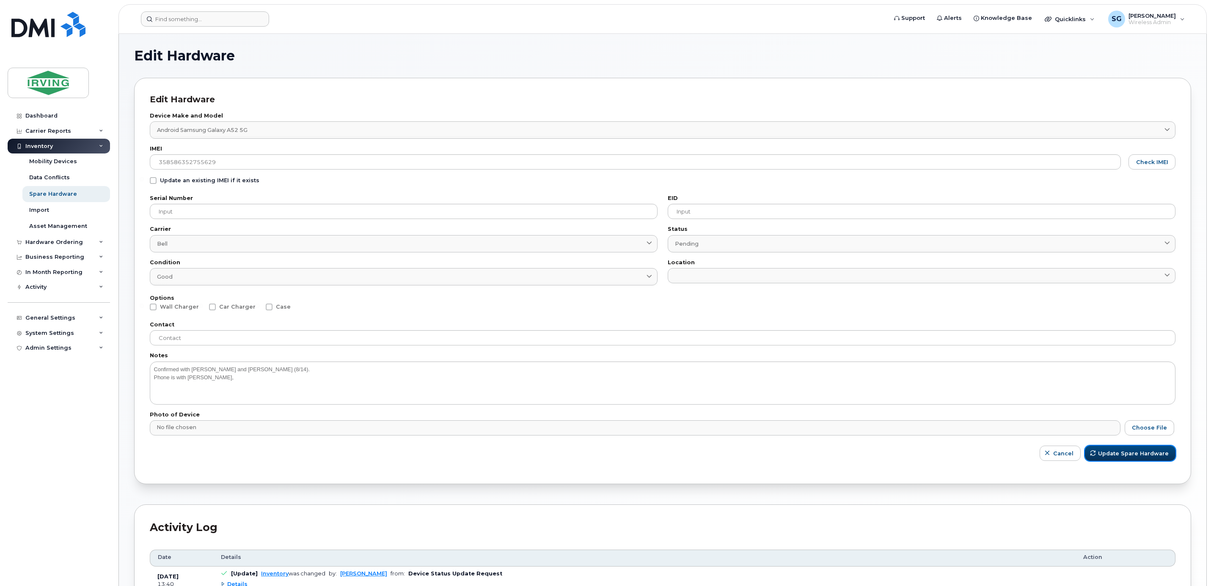
click at [1107, 448] on button "Update Spare Hardware" at bounding box center [1130, 453] width 91 height 15
click at [721, 283] on input at bounding box center [922, 282] width 508 height 3
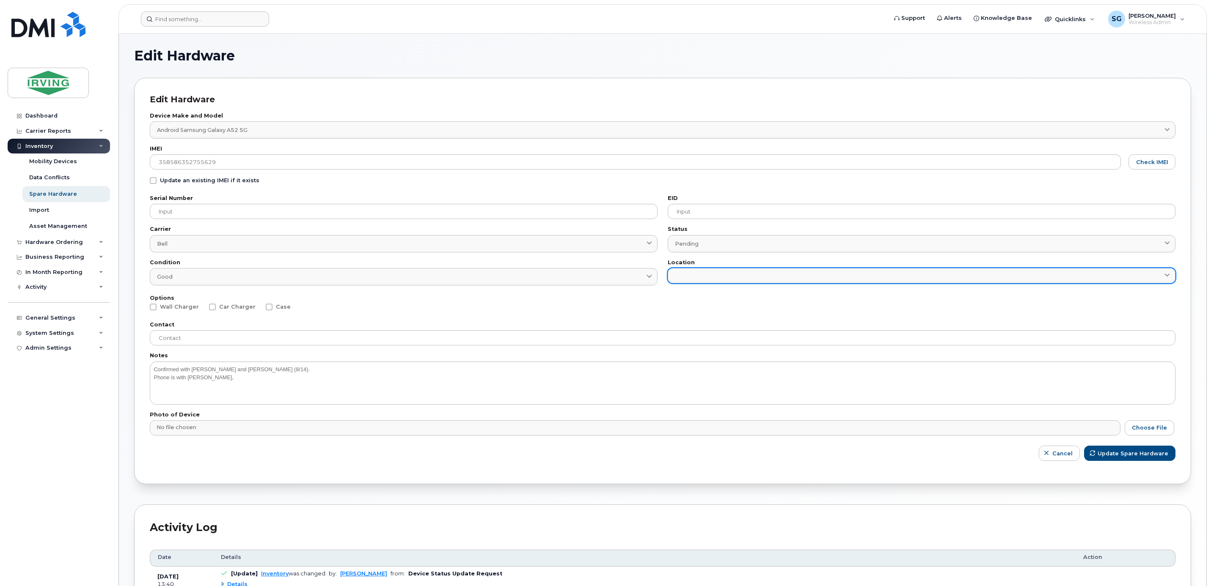
click at [713, 277] on link at bounding box center [922, 275] width 508 height 15
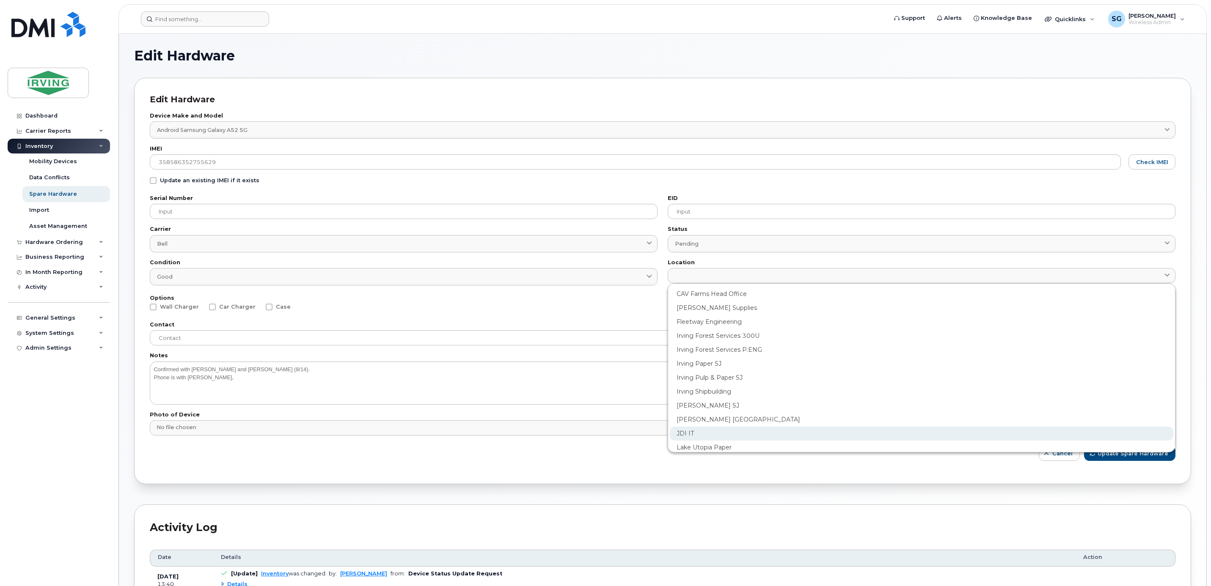
click at [694, 455] on div "JDI IT" at bounding box center [921, 462] width 503 height 14
type input "2422"
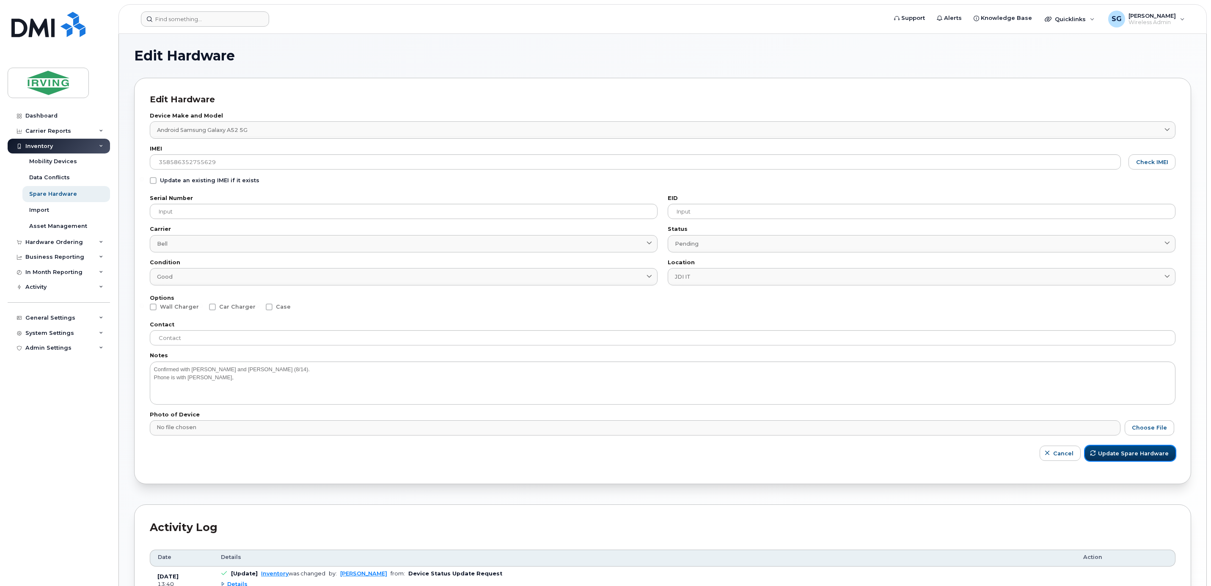
click at [1155, 456] on span "Update Spare Hardware" at bounding box center [1133, 454] width 71 height 8
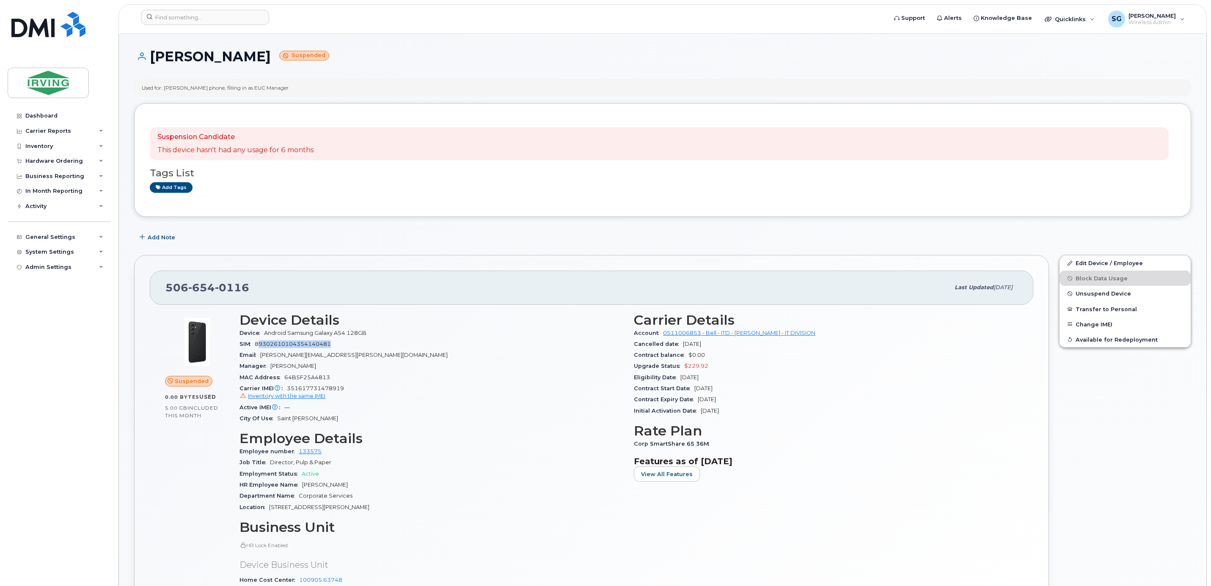
drag, startPoint x: 337, startPoint y: 344, endPoint x: 258, endPoint y: 348, distance: 78.8
click at [258, 348] on div "SIM [TECHNICAL_ID]" at bounding box center [431, 344] width 384 height 11
drag, startPoint x: 258, startPoint y: 348, endPoint x: 296, endPoint y: 392, distance: 58.2
click at [296, 392] on span "351617731478919 Inventory with the same IMEI" at bounding box center [431, 392] width 384 height 15
drag, startPoint x: 296, startPoint y: 392, endPoint x: 351, endPoint y: 400, distance: 55.6
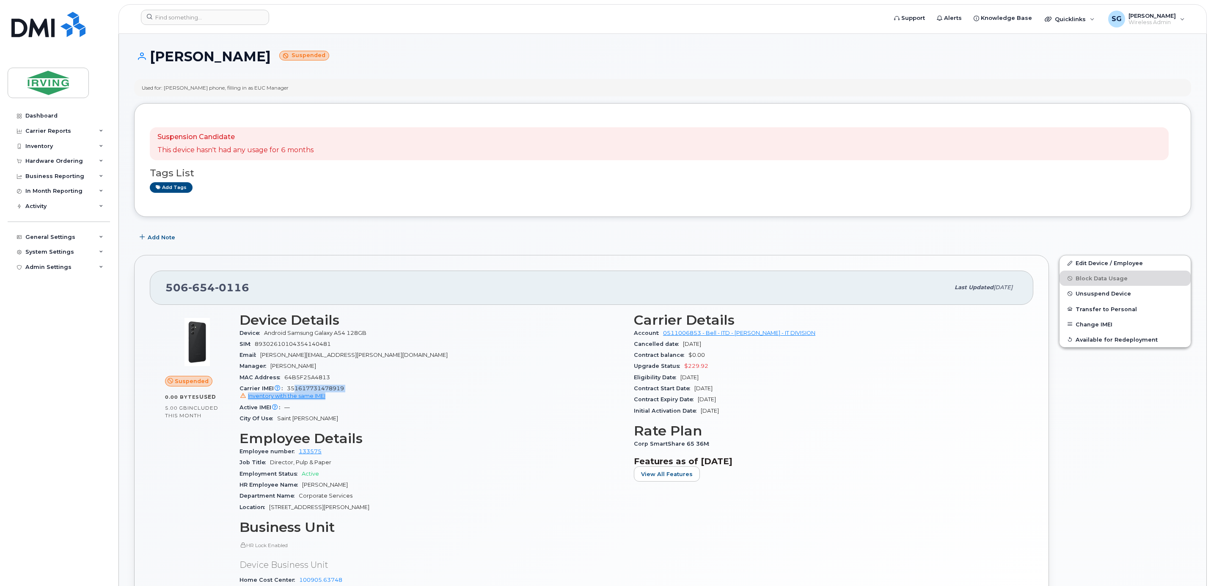
click at [360, 400] on div "Inventory with the same IMEI" at bounding box center [431, 397] width 384 height 8
drag, startPoint x: 345, startPoint y: 390, endPoint x: 286, endPoint y: 390, distance: 59.2
click at [286, 390] on div "Carrier IMEI Carrier IMEI is reported during the last billing cycle or change o…" at bounding box center [431, 392] width 384 height 19
copy span "351617731478919"
drag, startPoint x: 260, startPoint y: 286, endPoint x: 127, endPoint y: 294, distance: 133.1
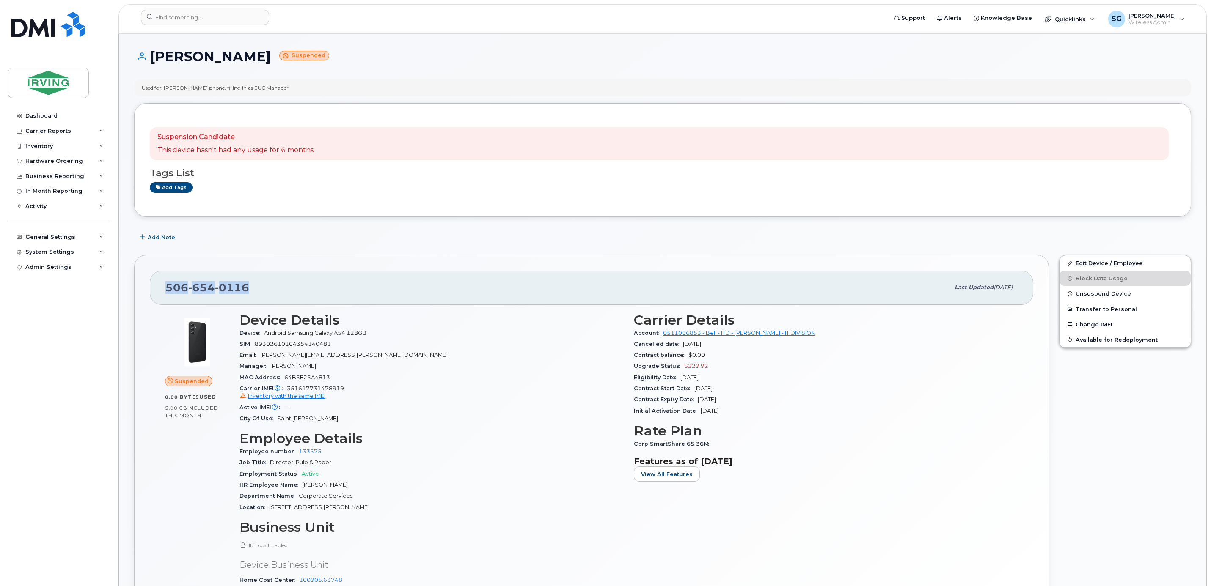
copy span "[PHONE_NUMBER]"
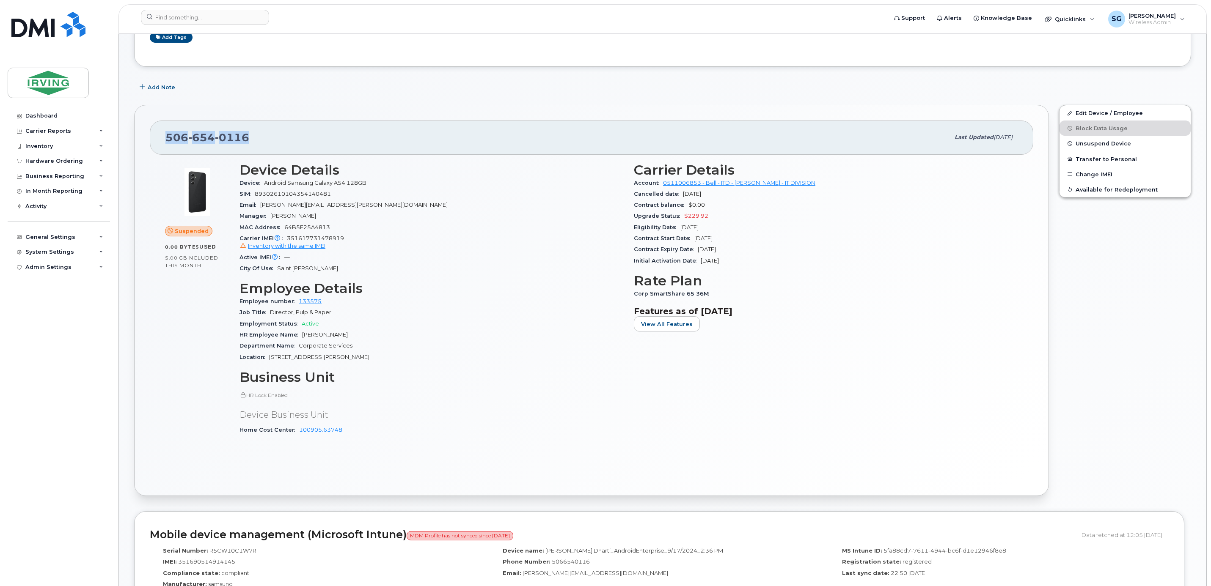
scroll to position [317, 0]
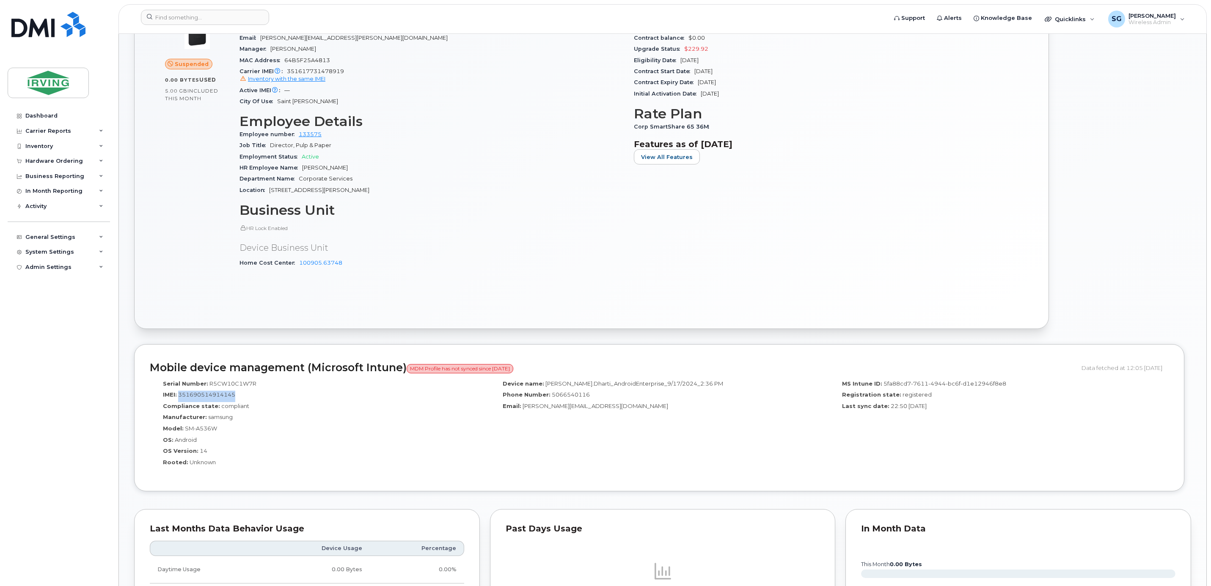
drag, startPoint x: 244, startPoint y: 398, endPoint x: 179, endPoint y: 397, distance: 64.7
click at [179, 397] on div "IMEI: [TECHNICAL_ID]" at bounding box center [319, 396] width 327 height 11
copy span "351690514914145"
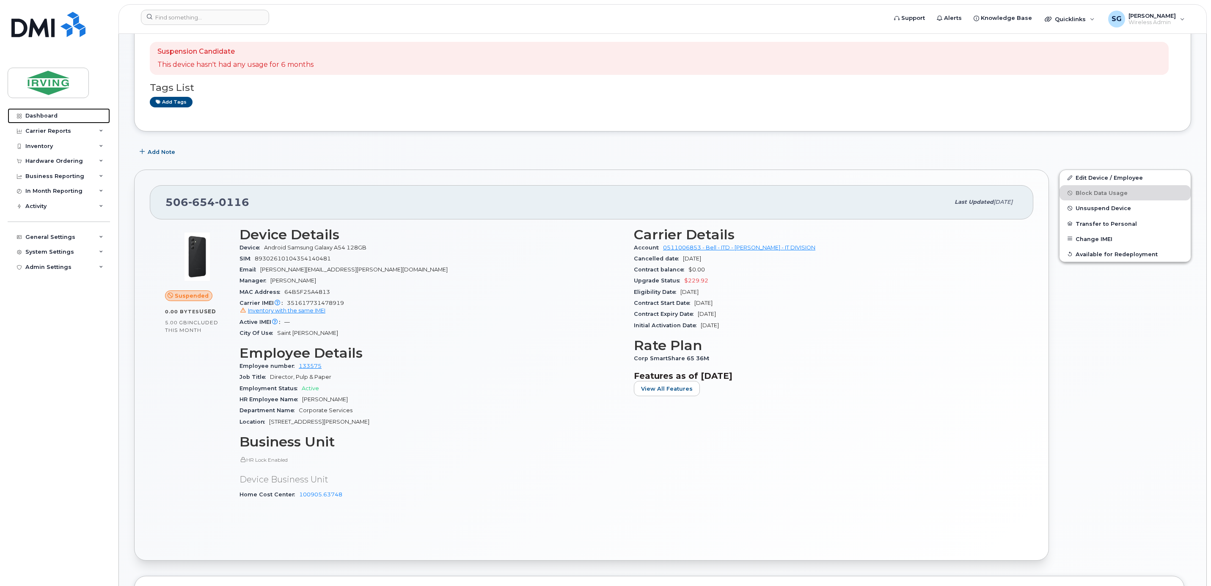
scroll to position [63, 0]
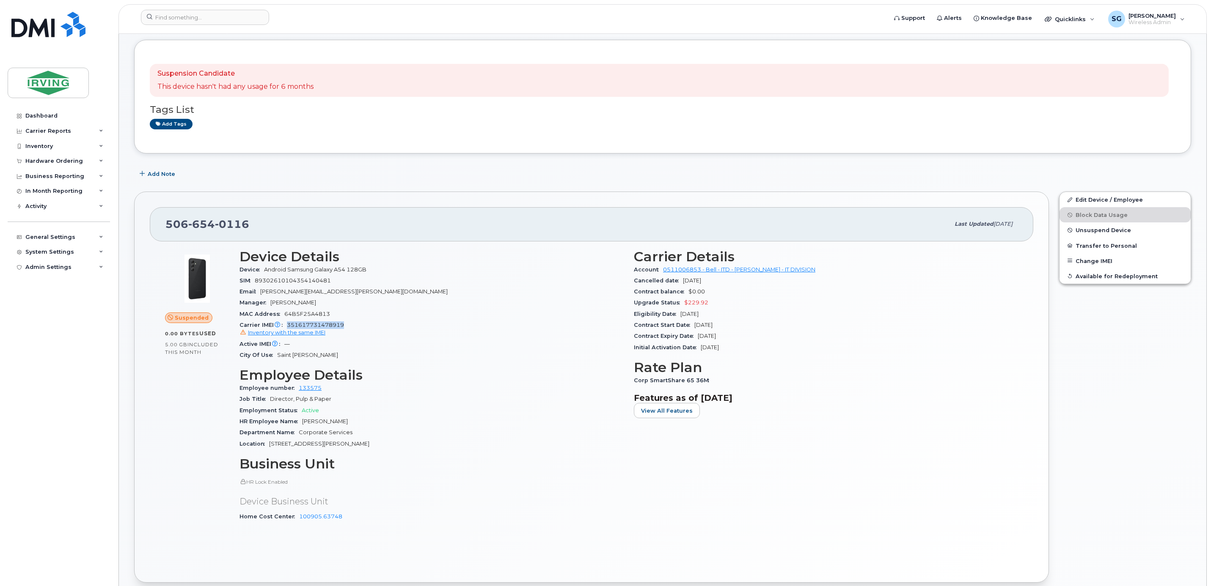
drag, startPoint x: 347, startPoint y: 322, endPoint x: 288, endPoint y: 330, distance: 59.3
click at [288, 330] on div "Carrier IMEI Carrier IMEI is reported during the last billing cycle or change o…" at bounding box center [431, 329] width 384 height 19
copy span "351617731478919"
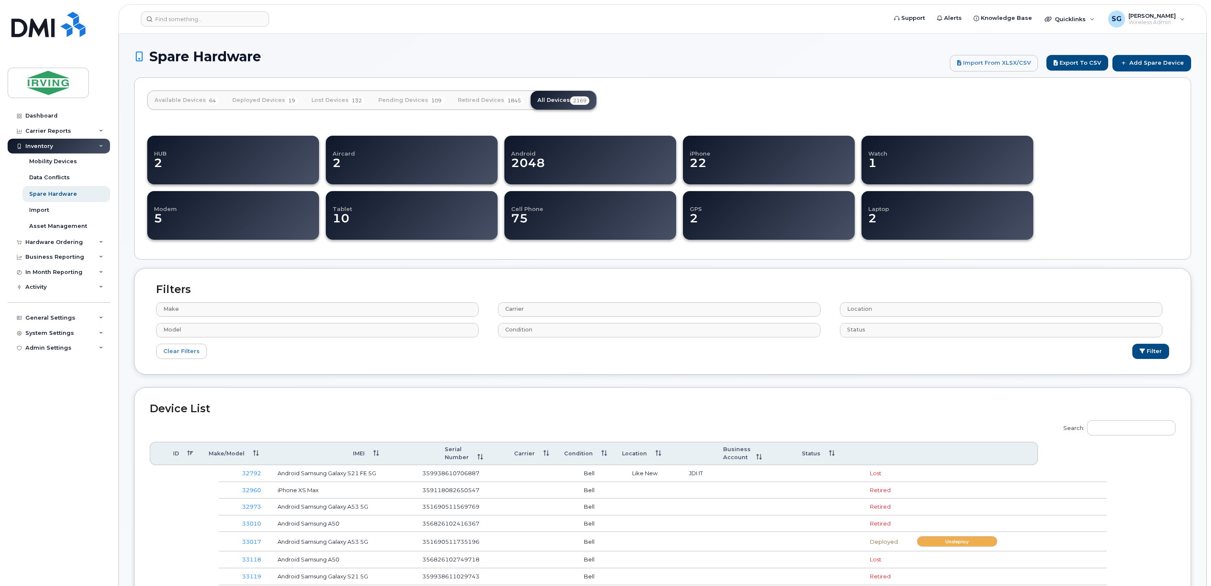
select select
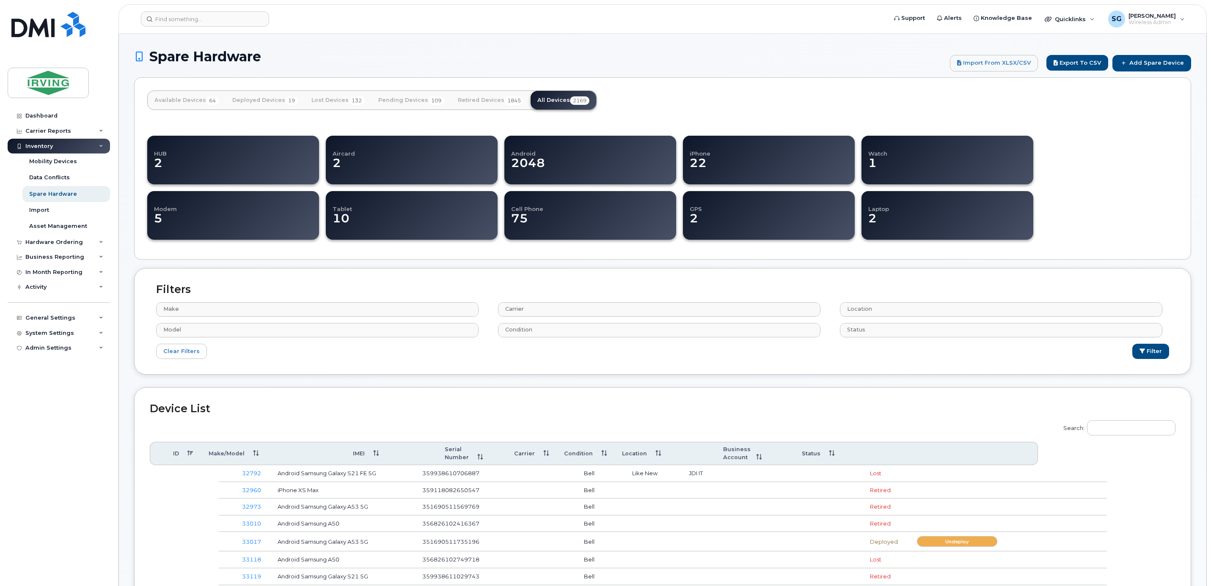
select select
click at [1101, 428] on input "Search:" at bounding box center [1131, 427] width 88 height 15
paste input "351617731478919"
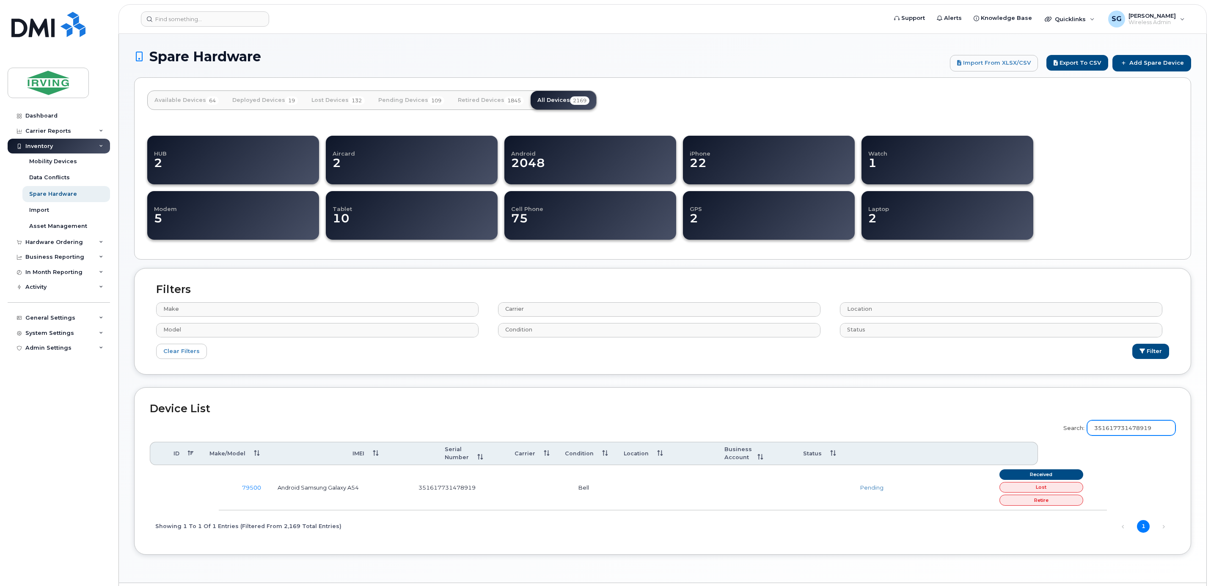
type input "351617731478919"
click at [250, 485] on link "79500" at bounding box center [251, 487] width 19 height 7
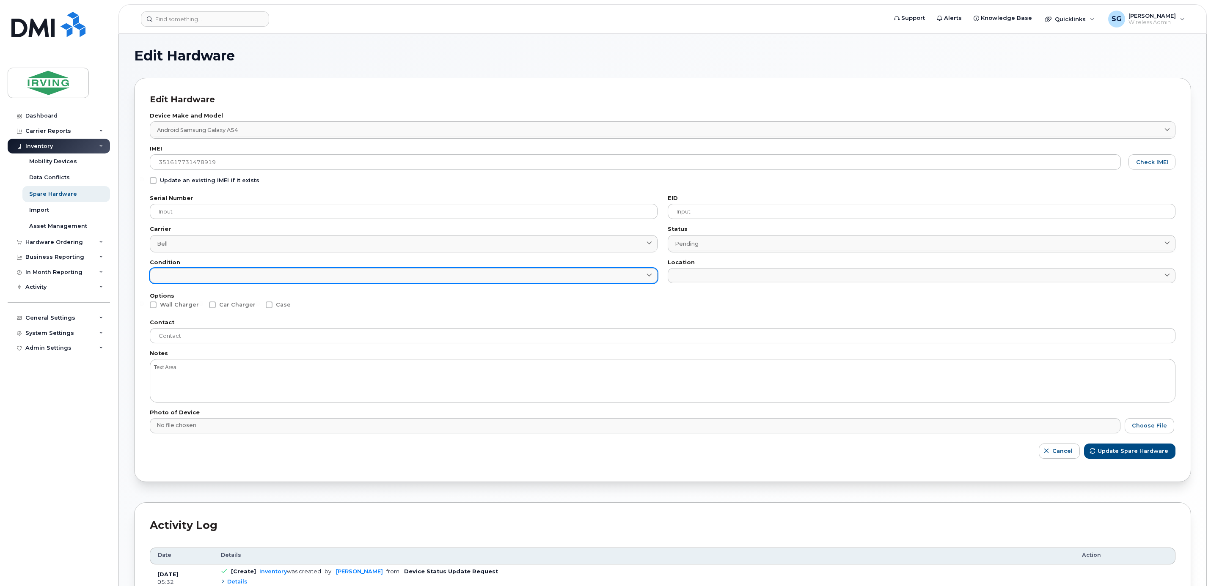
click at [199, 274] on link at bounding box center [404, 275] width 508 height 15
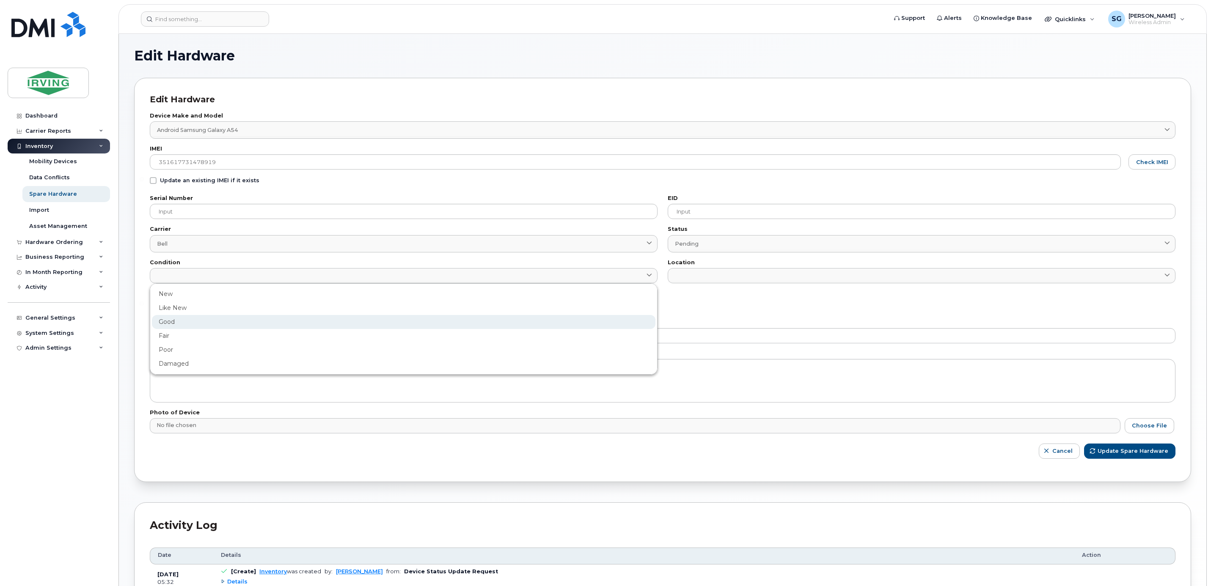
click at [176, 343] on div "Good" at bounding box center [403, 350] width 503 height 14
type input "Good"
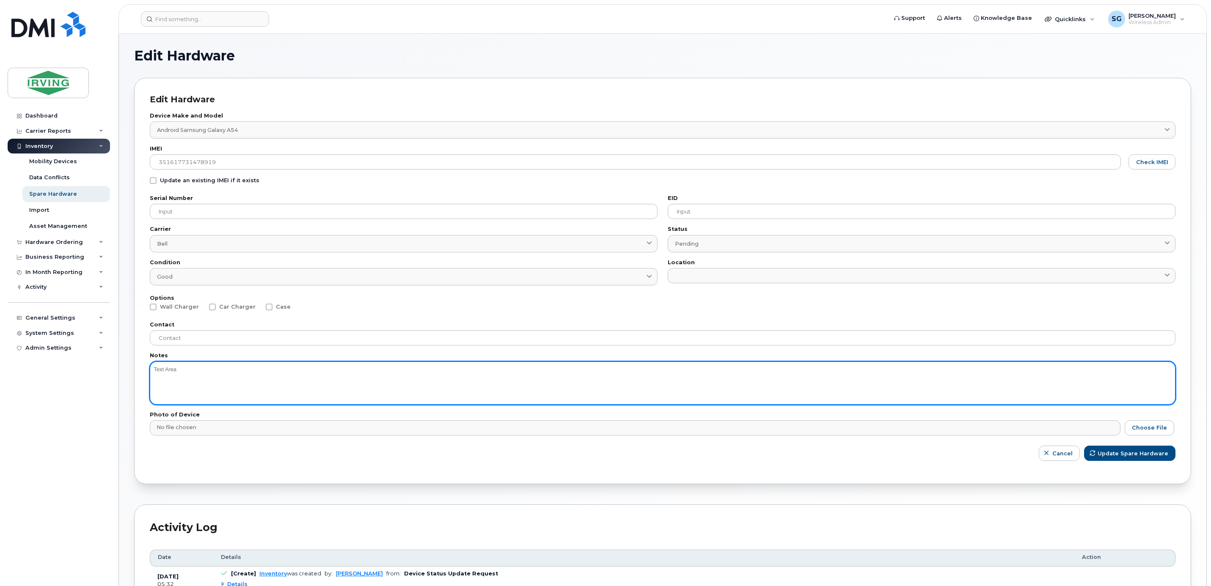
click at [198, 383] on textarea at bounding box center [662, 383] width 1025 height 43
click at [157, 376] on textarea "Phone by Parijat under Chris M." at bounding box center [662, 383] width 1025 height 43
click at [201, 376] on textarea "Phone by Parijat under Chris M." at bounding box center [662, 383] width 1025 height 43
click at [245, 371] on textarea "Phone by Parijat under Chris M." at bounding box center [662, 383] width 1025 height 43
paste textarea "5066540116"
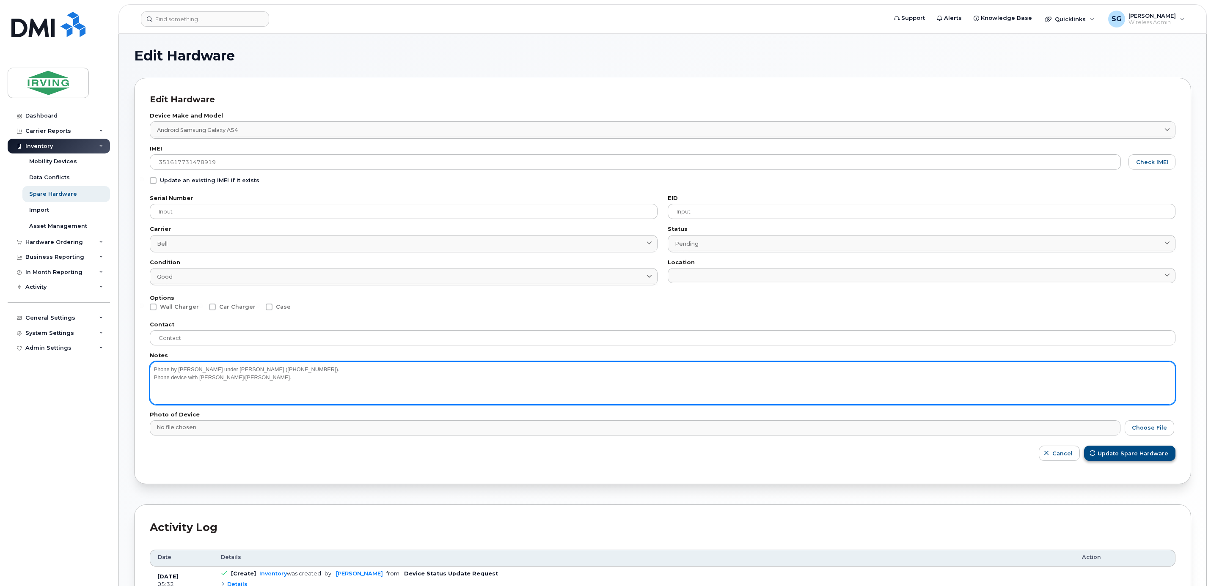
type textarea "Phone by Parijat under Chris M. (5066540116). Phone device with Chris/Mark Kirb…"
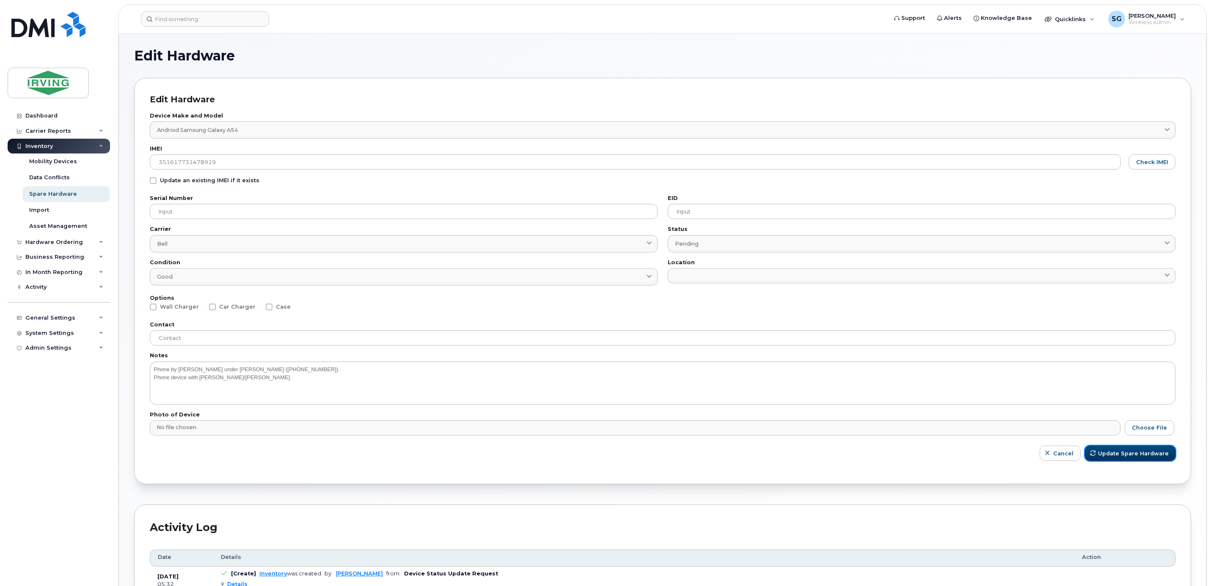
click at [1122, 459] on button "Update Spare Hardware" at bounding box center [1130, 453] width 91 height 15
drag, startPoint x: 1138, startPoint y: 452, endPoint x: 1157, endPoint y: 464, distance: 21.7
click at [1138, 452] on span "Update Spare Hardware" at bounding box center [1133, 454] width 71 height 8
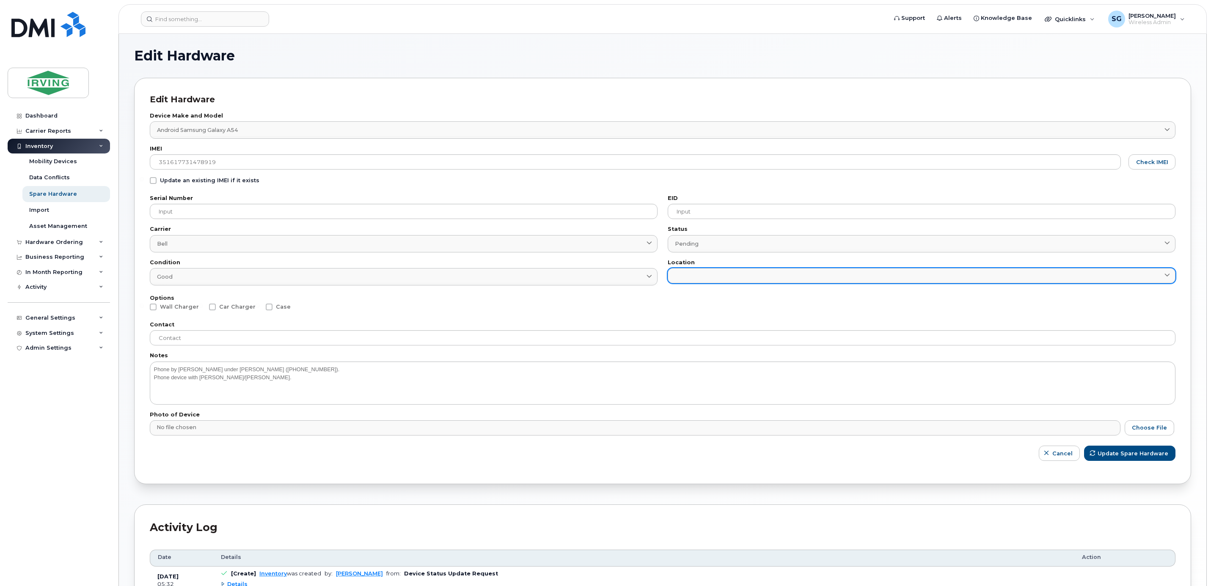
click at [684, 274] on link at bounding box center [922, 275] width 508 height 15
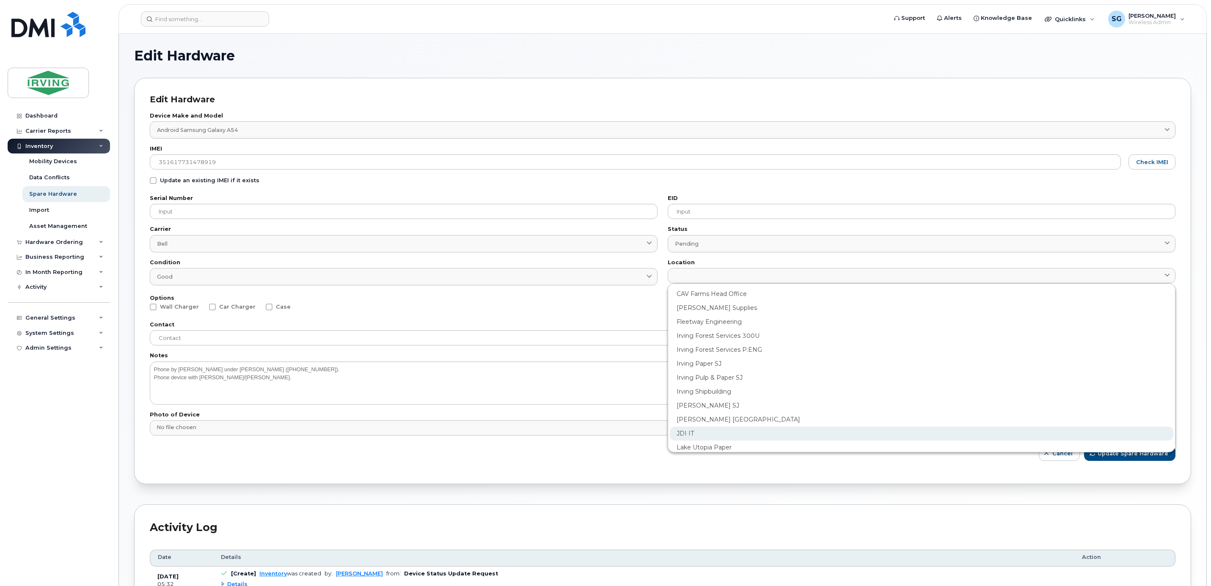
click at [692, 455] on div "JDI IT" at bounding box center [921, 462] width 503 height 14
type input "2422"
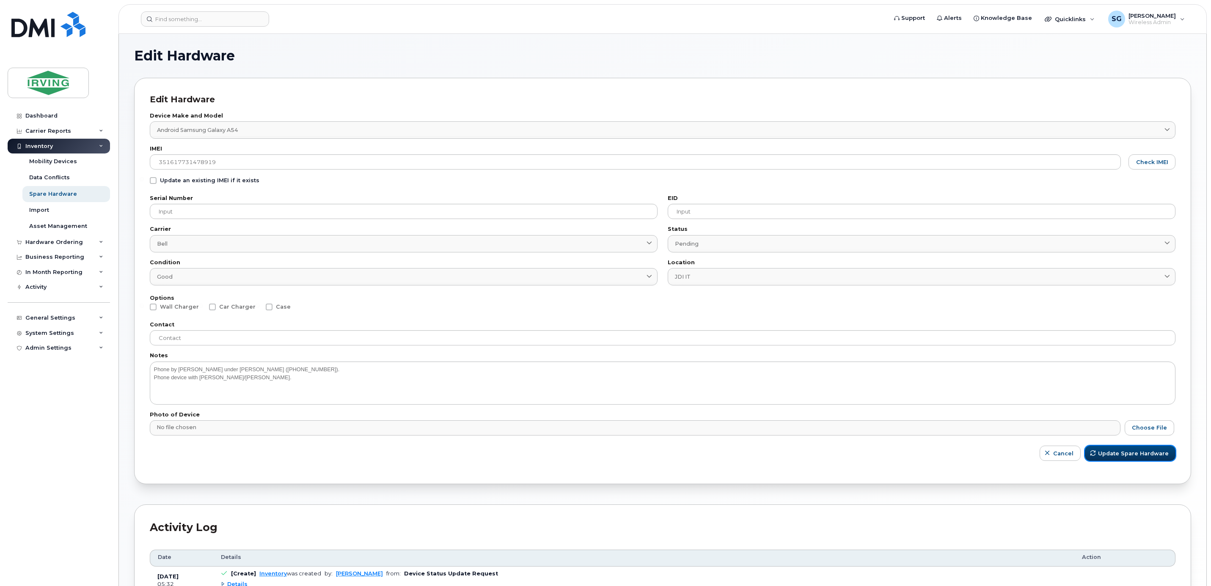
click at [1126, 453] on span "Update Spare Hardware" at bounding box center [1133, 454] width 71 height 8
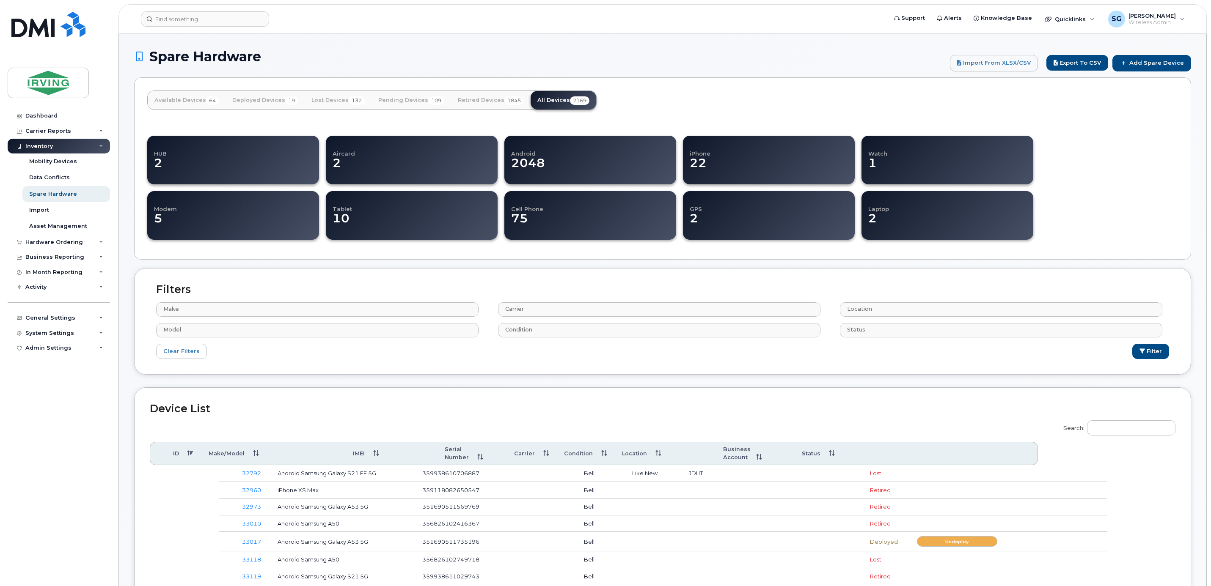
select select
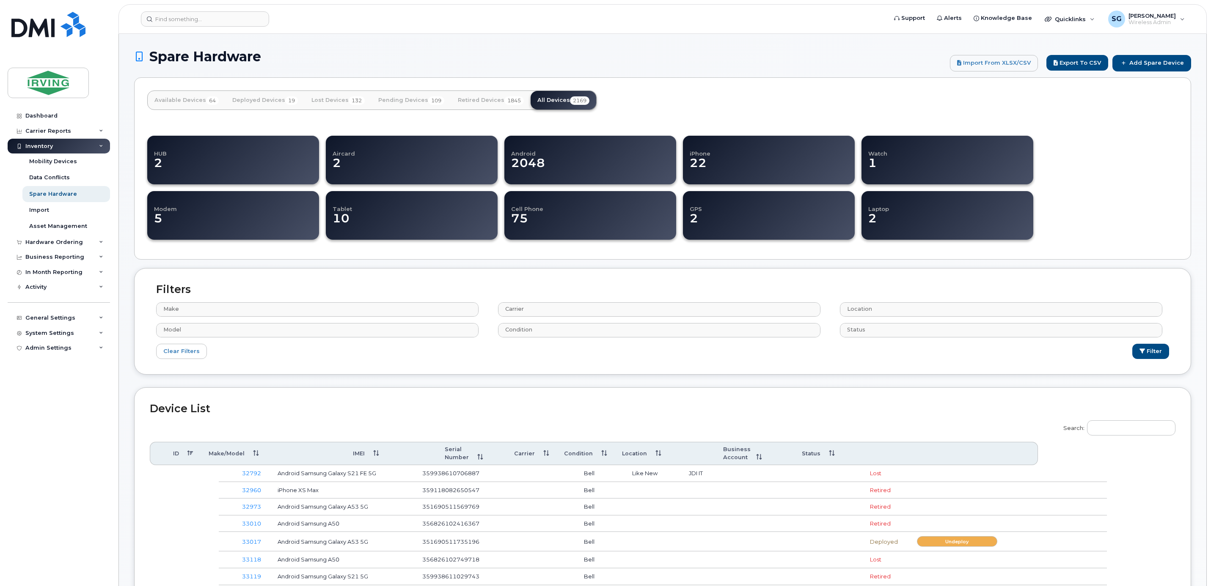
select select
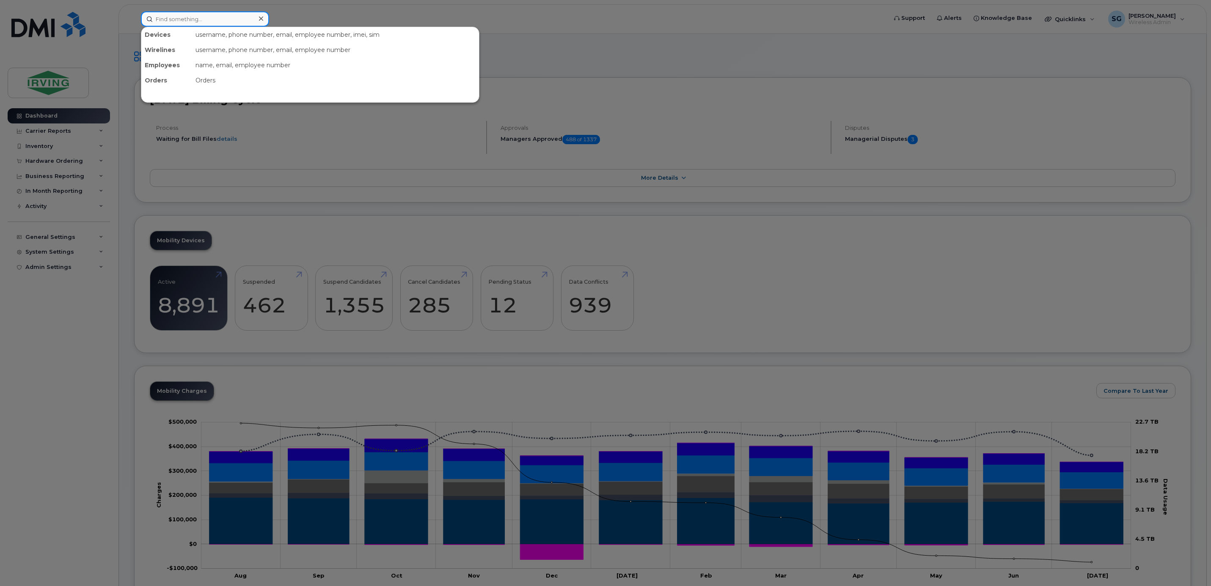
click at [235, 19] on input at bounding box center [205, 18] width 128 height 15
paste input "5063431985"
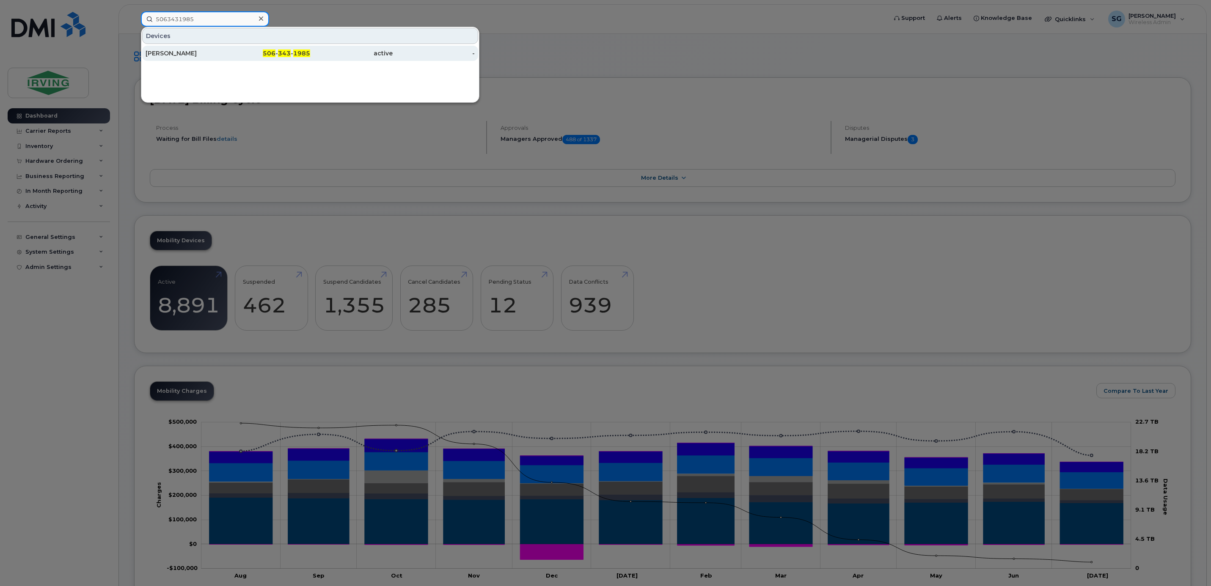
type input "5063431985"
click at [228, 58] on div "[PERSON_NAME]" at bounding box center [269, 53] width 82 height 15
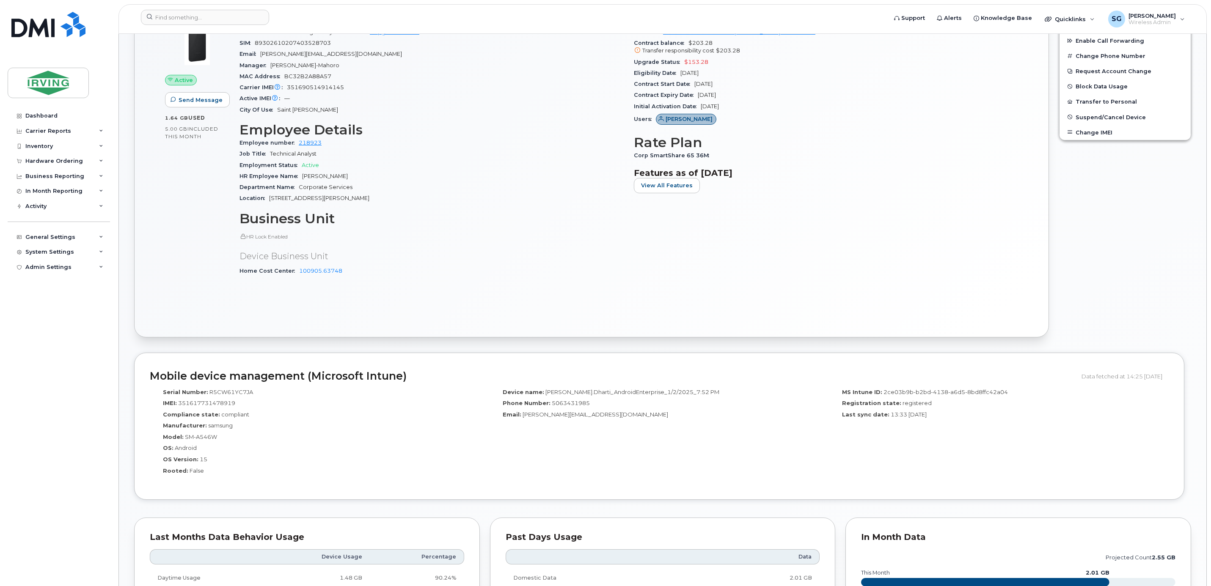
scroll to position [317, 0]
drag, startPoint x: 239, startPoint y: 406, endPoint x: 178, endPoint y: 405, distance: 60.9
click at [178, 405] on div "IMEI: [TECHNICAL_ID]" at bounding box center [319, 403] width 327 height 11
copy span "351617731478919"
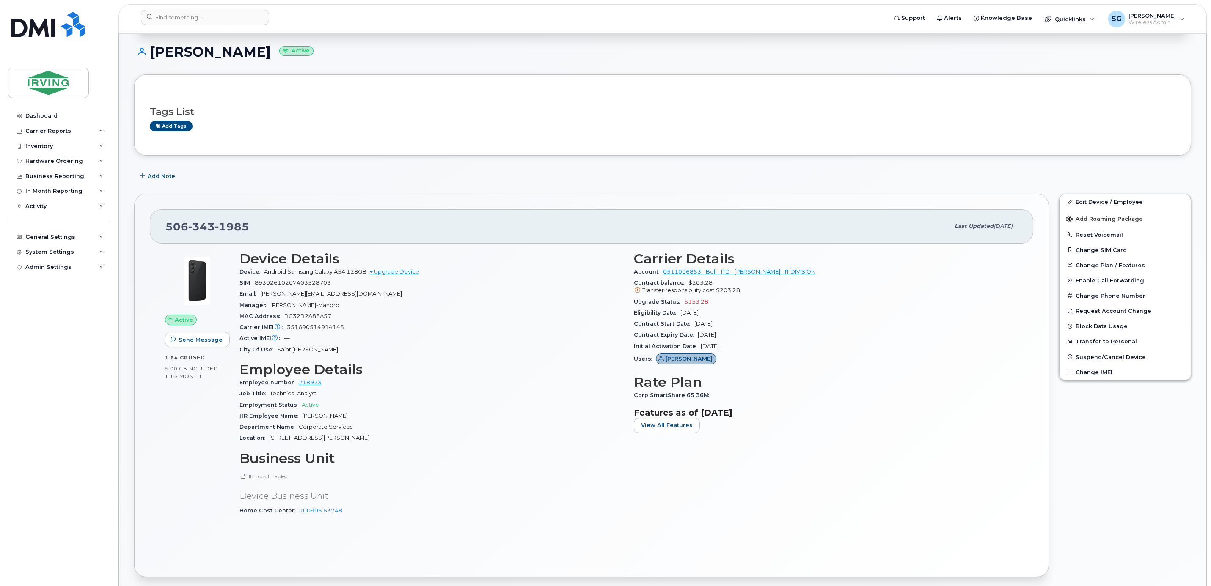
scroll to position [0, 0]
